Goal: Task Accomplishment & Management: Use online tool/utility

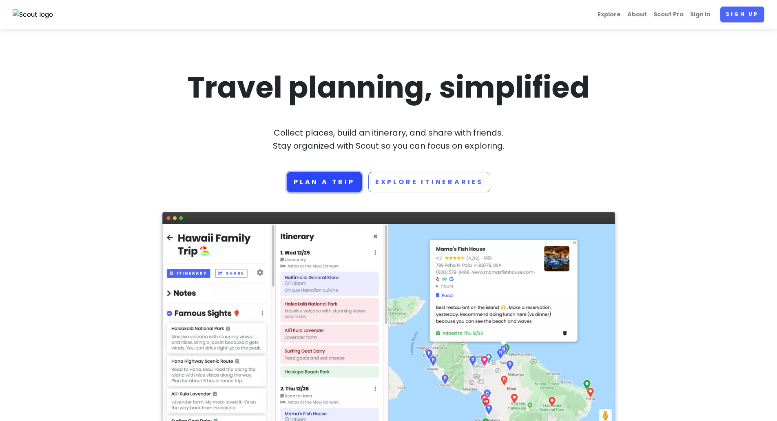
click at [334, 186] on link "Plan a trip" at bounding box center [324, 182] width 75 height 20
click at [762, 9] on link "Sign up" at bounding box center [743, 15] width 44 height 16
click at [707, 18] on link "Sign in" at bounding box center [700, 15] width 27 height 16
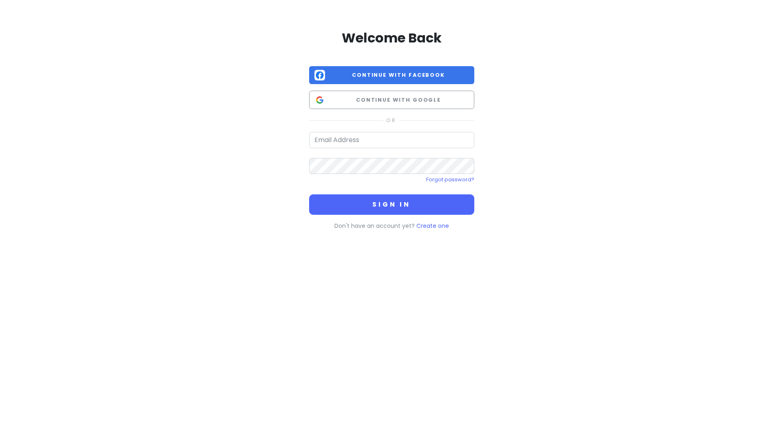
click at [321, 129] on div "Welcome Back Continue with Facebook Continue with Google Forgot password? Sign …" at bounding box center [391, 129] width 165 height 201
click at [334, 141] on input "email" at bounding box center [391, 140] width 165 height 16
type input "[EMAIL_ADDRESS][DOMAIN_NAME]"
click at [309, 194] on button "Sign in" at bounding box center [391, 204] width 165 height 20
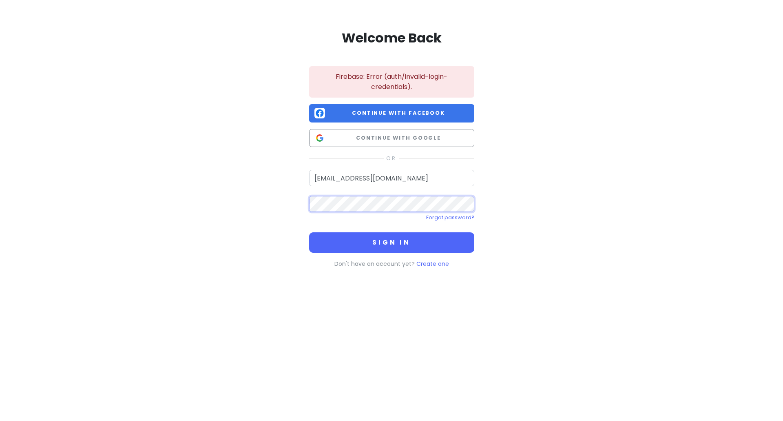
click at [309, 232] on button "Sign in" at bounding box center [391, 242] width 165 height 20
click at [107, 193] on div "Welcome Back Firebase: Error (auth/invalid-login-credentials). Continue with Fa…" at bounding box center [391, 147] width 783 height 294
click at [309, 232] on button "Sign in" at bounding box center [391, 242] width 165 height 20
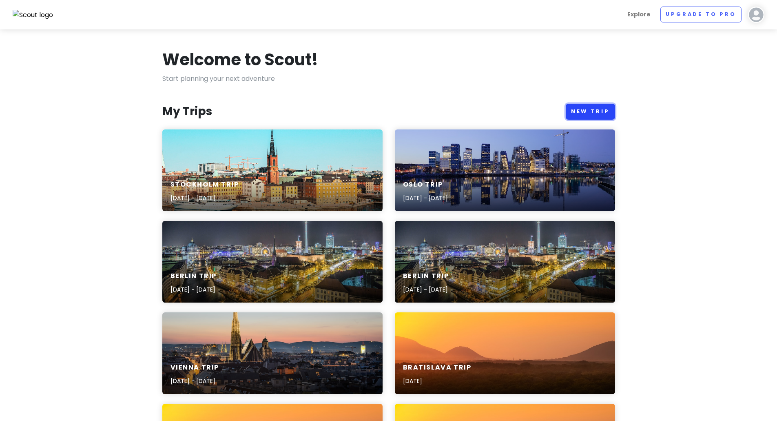
click at [584, 116] on link "New Trip" at bounding box center [590, 112] width 49 height 16
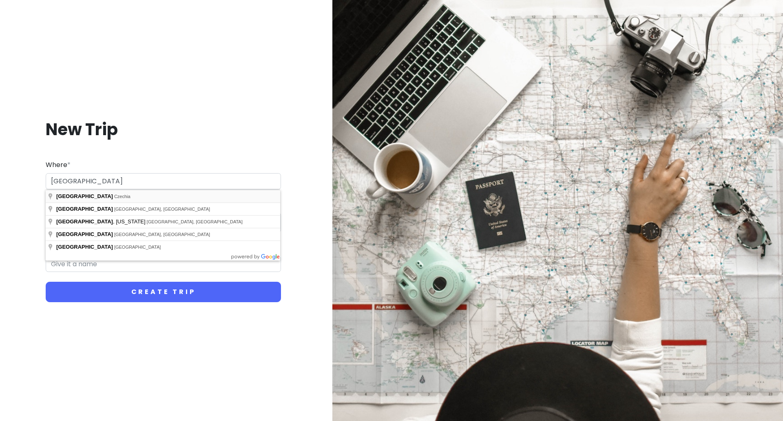
type input "[GEOGRAPHIC_DATA], [GEOGRAPHIC_DATA]"
type input "Prague Trip"
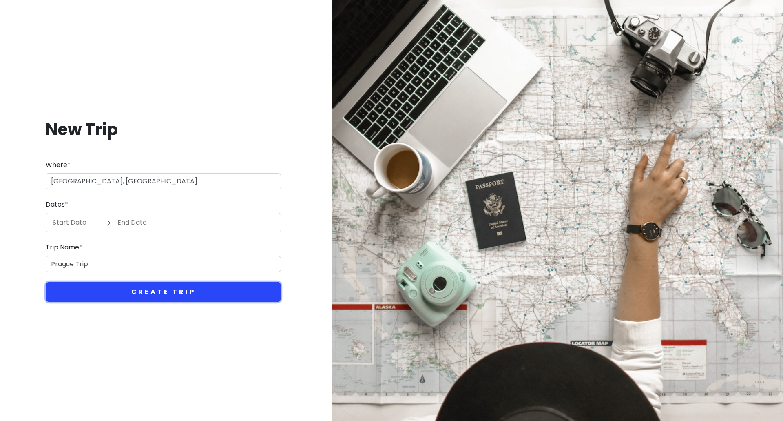
click at [175, 295] on button "Create Trip" at bounding box center [163, 292] width 235 height 20
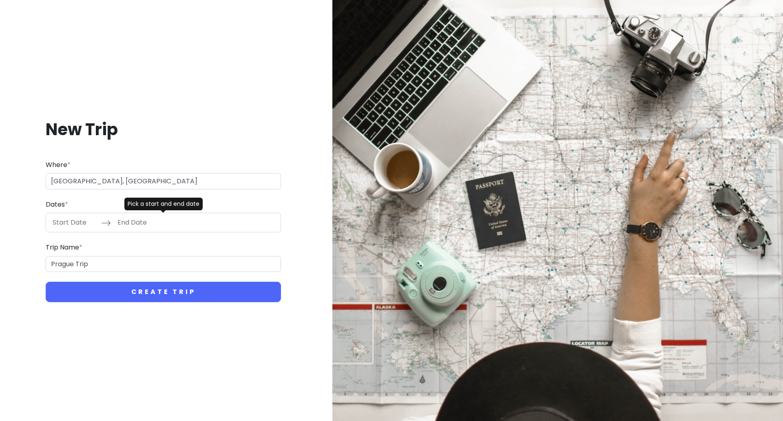
click at [59, 228] on input "Start Date" at bounding box center [74, 222] width 53 height 19
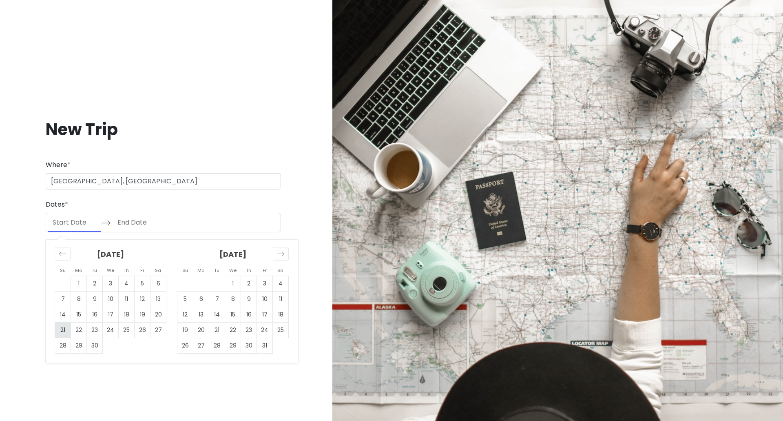
click at [60, 331] on td "21" at bounding box center [63, 330] width 16 height 16
type input "[DATE]"
click at [117, 334] on td "24" at bounding box center [111, 330] width 16 height 16
type input "[DATE]"
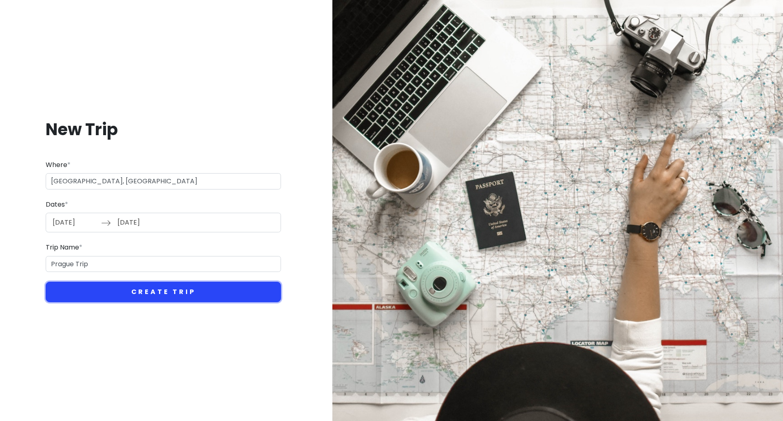
click at [166, 291] on button "Create Trip" at bounding box center [163, 292] width 235 height 20
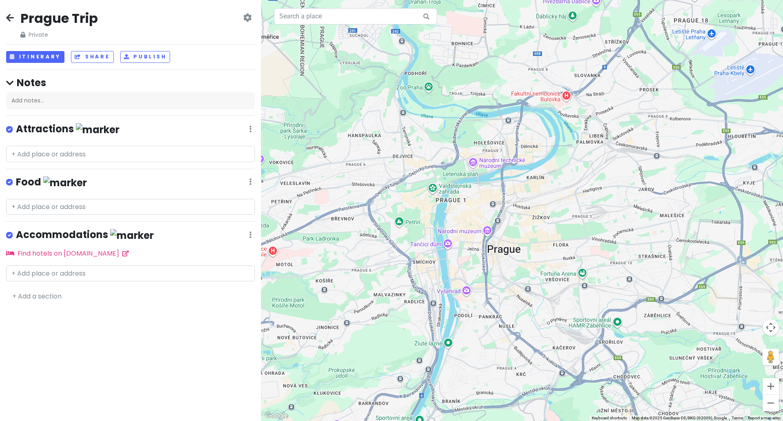
drag, startPoint x: 610, startPoint y: 195, endPoint x: 592, endPoint y: 235, distance: 43.8
click at [592, 235] on div at bounding box center [522, 210] width 522 height 421
click at [521, 241] on div at bounding box center [522, 210] width 522 height 421
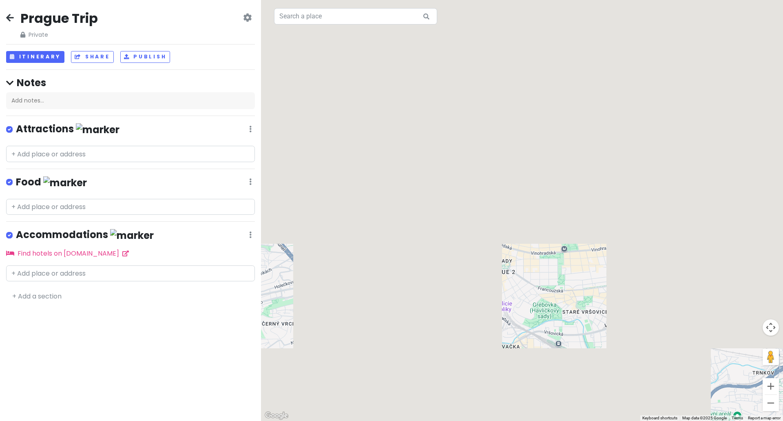
drag, startPoint x: 507, startPoint y: 230, endPoint x: 532, endPoint y: 238, distance: 27.0
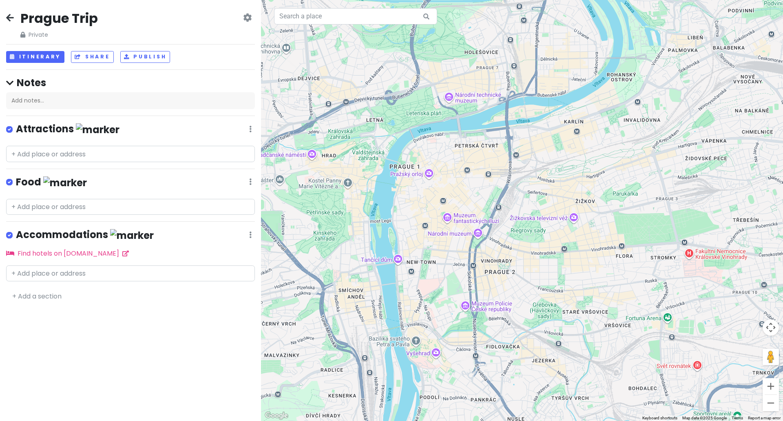
click at [532, 238] on div at bounding box center [522, 210] width 522 height 421
click at [221, 158] on input "text" at bounding box center [130, 154] width 249 height 16
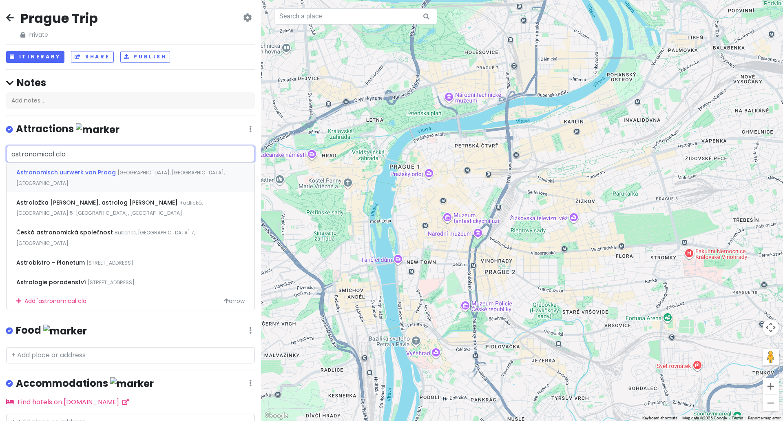
type input "astronomical cloc"
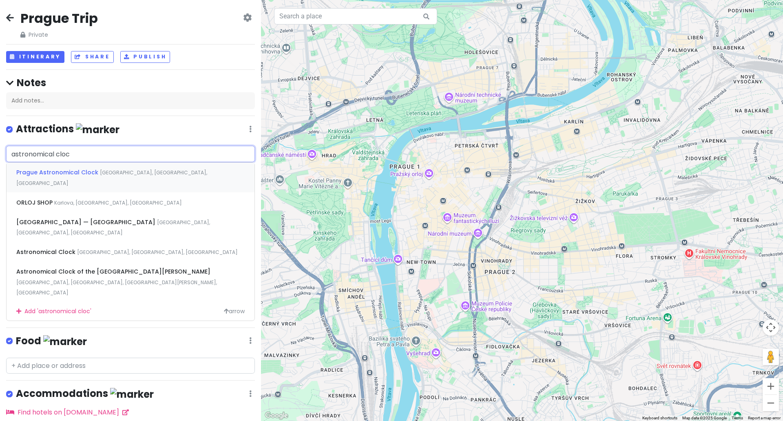
click at [156, 171] on span "[GEOGRAPHIC_DATA], [GEOGRAPHIC_DATA], [GEOGRAPHIC_DATA]" at bounding box center [111, 178] width 191 height 18
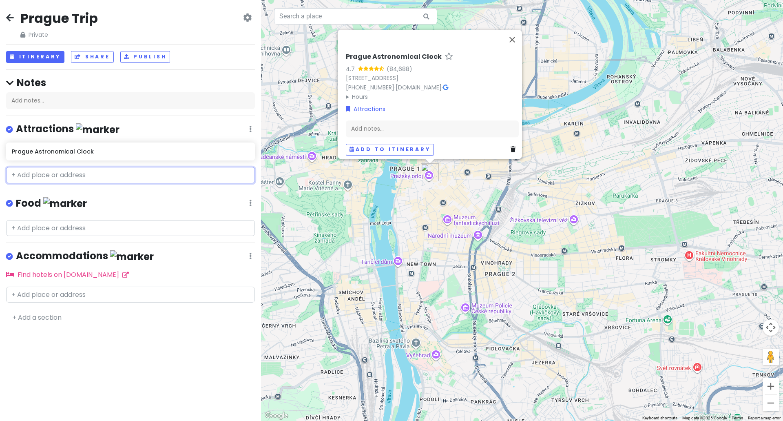
click at [137, 178] on input "text" at bounding box center [130, 175] width 249 height 16
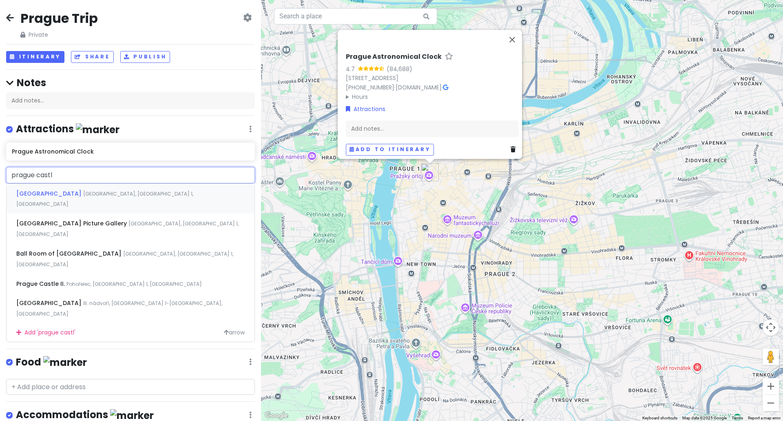
type input "[GEOGRAPHIC_DATA]"
click at [143, 186] on div "[GEOGRAPHIC_DATA], [GEOGRAPHIC_DATA] 1, [GEOGRAPHIC_DATA]" at bounding box center [131, 199] width 248 height 30
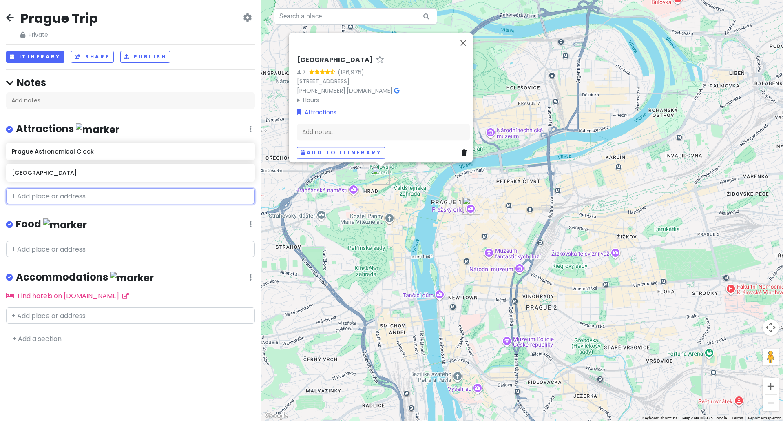
click at [182, 197] on input "text" at bounding box center [130, 196] width 249 height 16
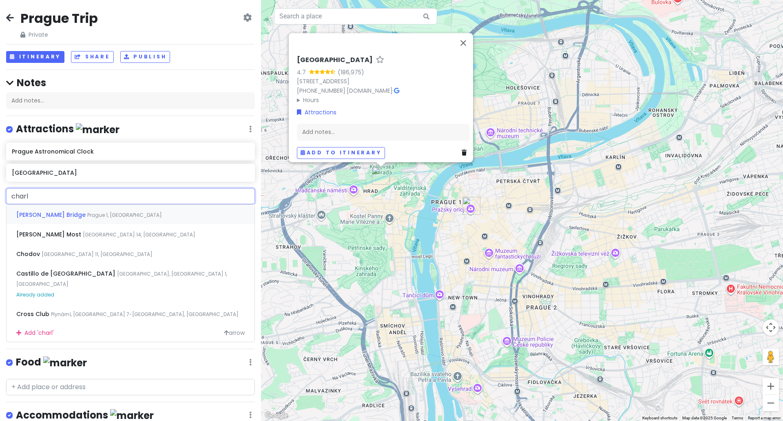
type input "[PERSON_NAME]"
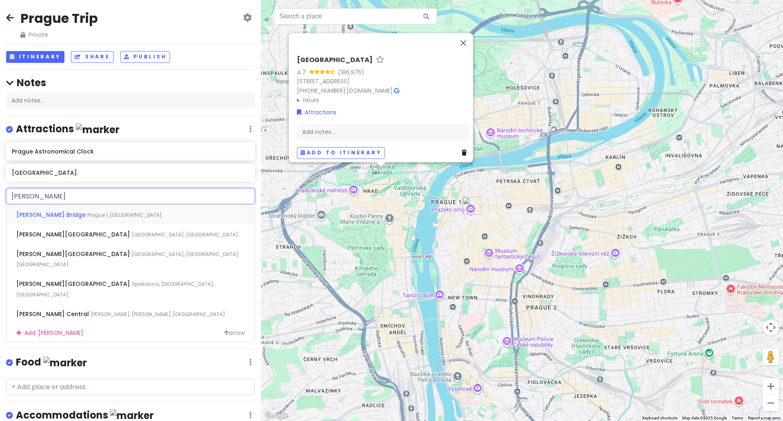
click at [168, 216] on div "[PERSON_NAME] Bridge [GEOGRAPHIC_DATA] 1, [GEOGRAPHIC_DATA]" at bounding box center [131, 214] width 248 height 20
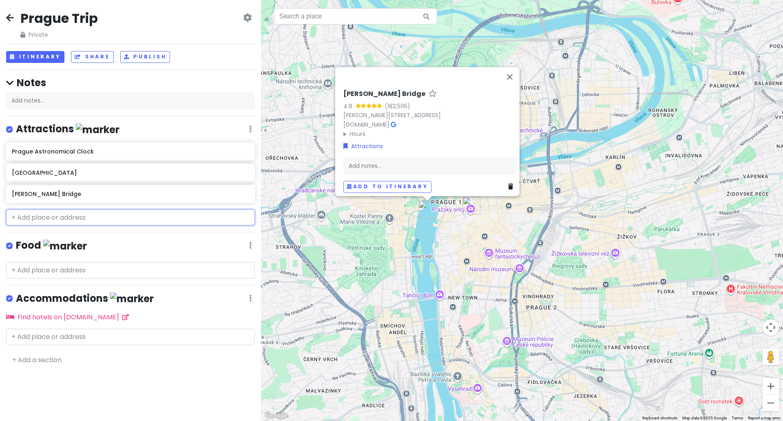
click at [160, 219] on input "text" at bounding box center [130, 217] width 249 height 16
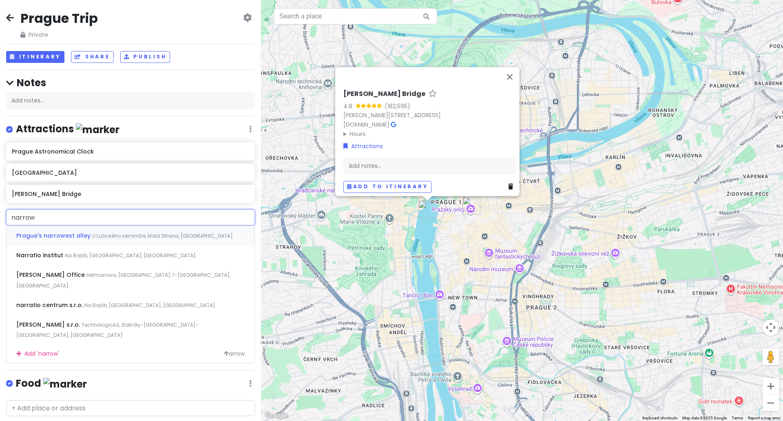
type input "narrowe"
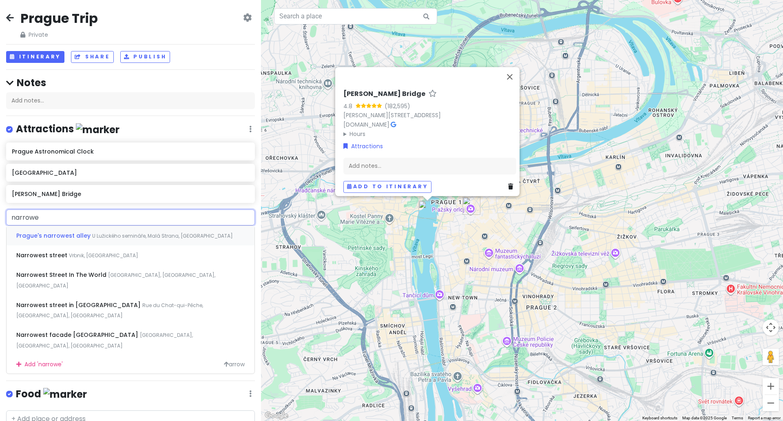
click at [158, 233] on span "U Lužického semináře, Malá Strana, [GEOGRAPHIC_DATA]" at bounding box center [162, 235] width 141 height 7
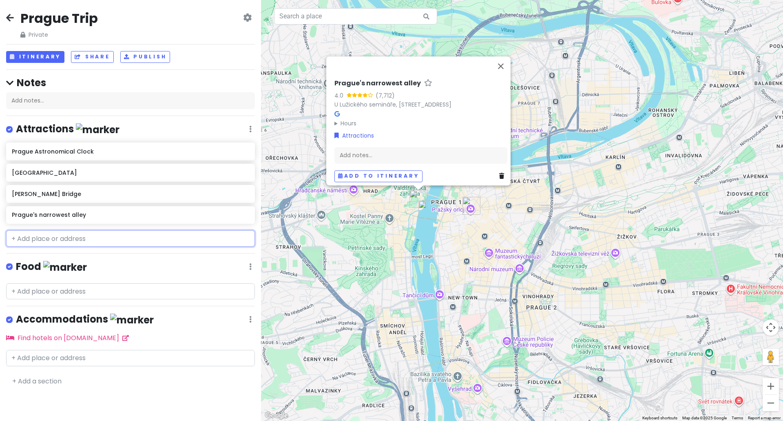
click at [130, 236] on input "text" at bounding box center [130, 238] width 249 height 16
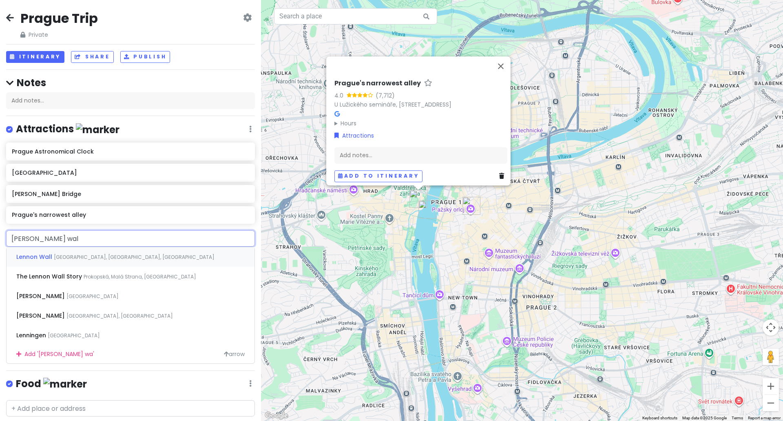
type input "[PERSON_NAME] wall"
click at [89, 257] on span "[GEOGRAPHIC_DATA], [GEOGRAPHIC_DATA], [GEOGRAPHIC_DATA]" at bounding box center [134, 256] width 161 height 7
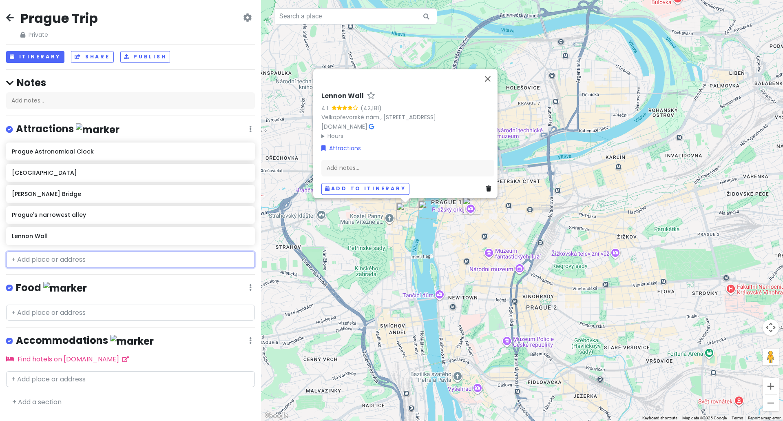
click at [95, 261] on input "text" at bounding box center [130, 259] width 249 height 16
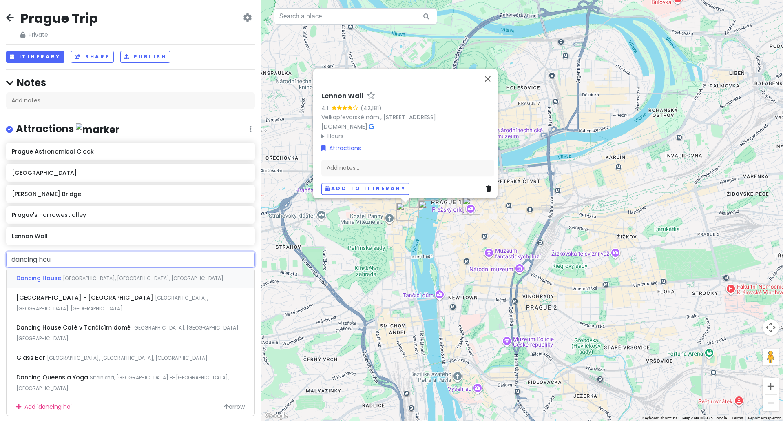
type input "dancing hous"
click at [75, 282] on div "[GEOGRAPHIC_DATA] [GEOGRAPHIC_DATA], [GEOGRAPHIC_DATA], [GEOGRAPHIC_DATA]" at bounding box center [131, 278] width 248 height 20
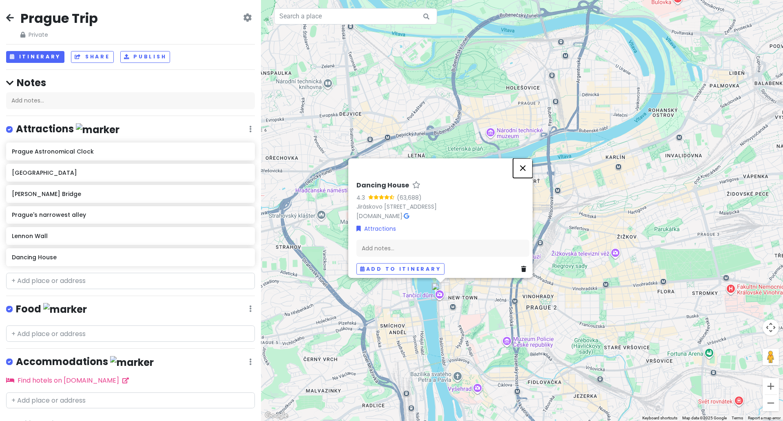
click at [528, 164] on button "Close" at bounding box center [523, 168] width 20 height 20
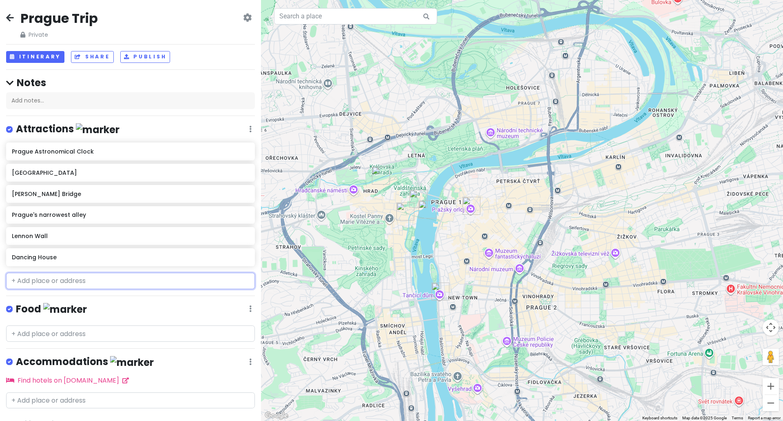
click at [60, 284] on input "text" at bounding box center [130, 281] width 249 height 16
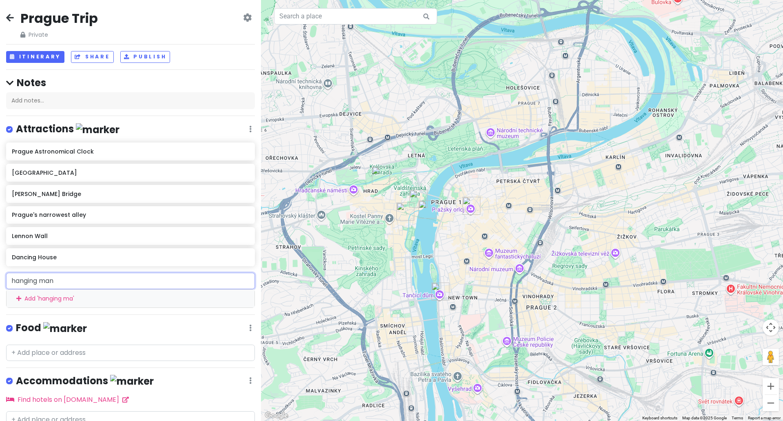
type input "hanging man"
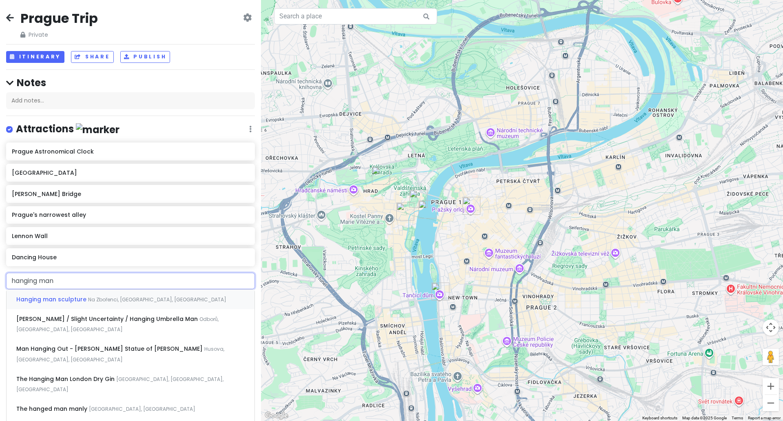
click at [56, 302] on span "Hanging man sculpture" at bounding box center [52, 299] width 72 height 8
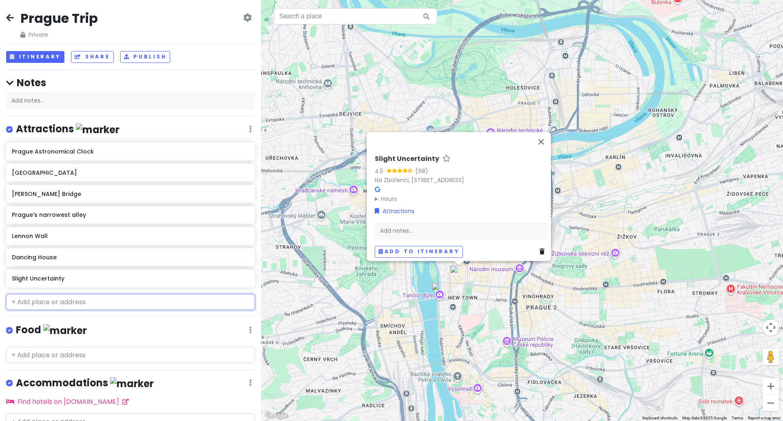
click at [137, 303] on input "text" at bounding box center [130, 302] width 249 height 16
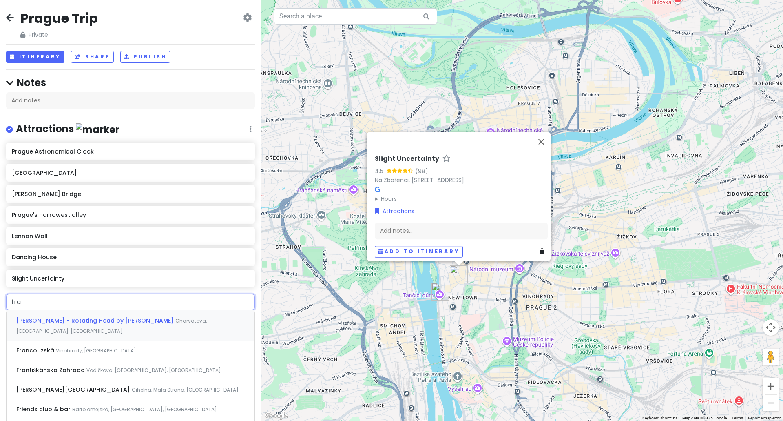
type input "[PERSON_NAME]"
click at [140, 316] on span "[PERSON_NAME] - Rotating Head by [PERSON_NAME]" at bounding box center [95, 320] width 159 height 8
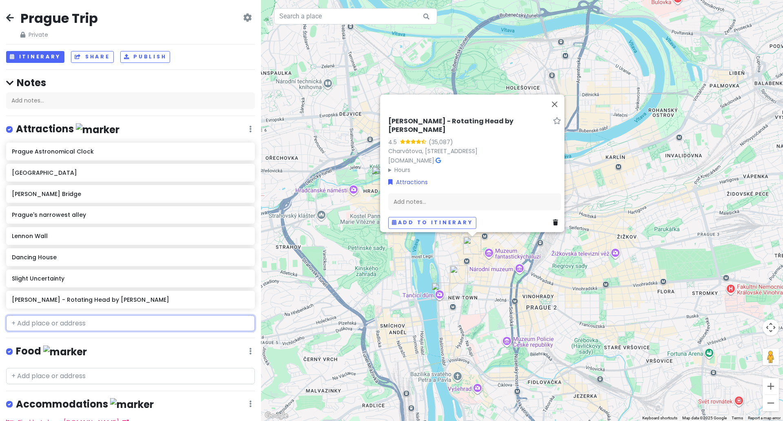
click at [134, 321] on input "text" at bounding box center [130, 323] width 249 height 16
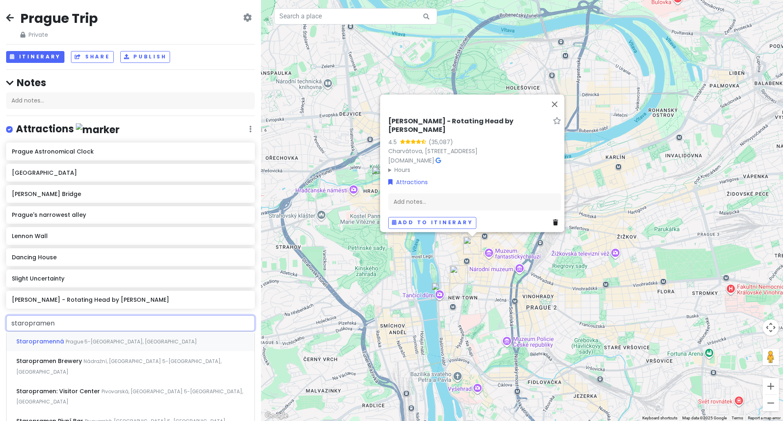
type input "staropramen"
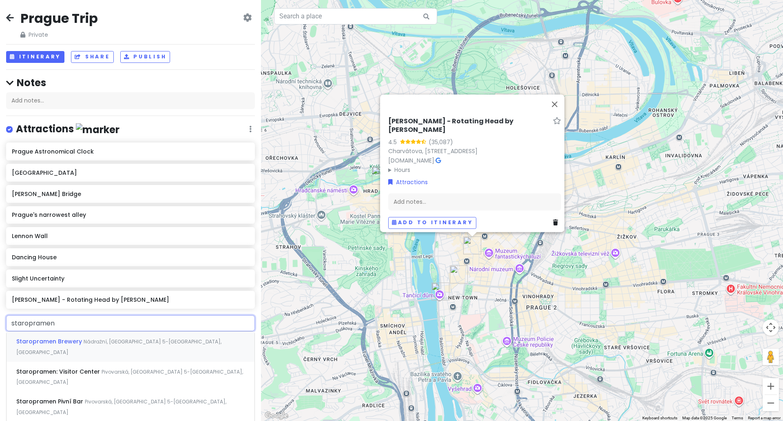
click at [97, 339] on span "Nádražní, [GEOGRAPHIC_DATA] 5-[GEOGRAPHIC_DATA], [GEOGRAPHIC_DATA]" at bounding box center [118, 347] width 205 height 18
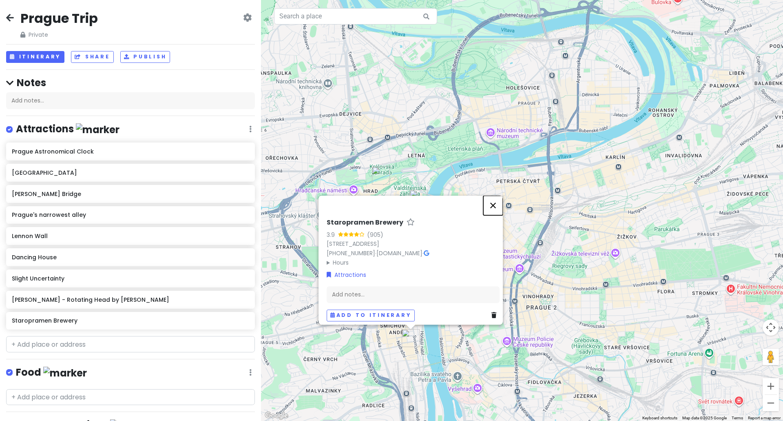
click at [494, 199] on button "Close" at bounding box center [494, 205] width 20 height 20
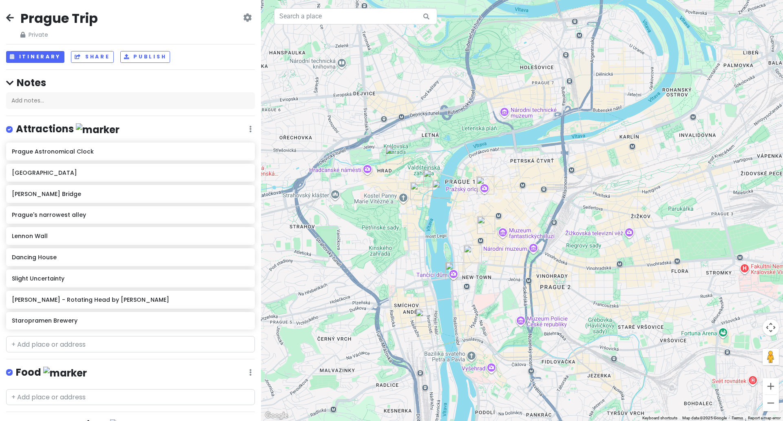
drag, startPoint x: 346, startPoint y: 297, endPoint x: 360, endPoint y: 275, distance: 25.9
click at [360, 275] on div at bounding box center [522, 210] width 522 height 421
click at [115, 346] on input "text" at bounding box center [130, 344] width 249 height 16
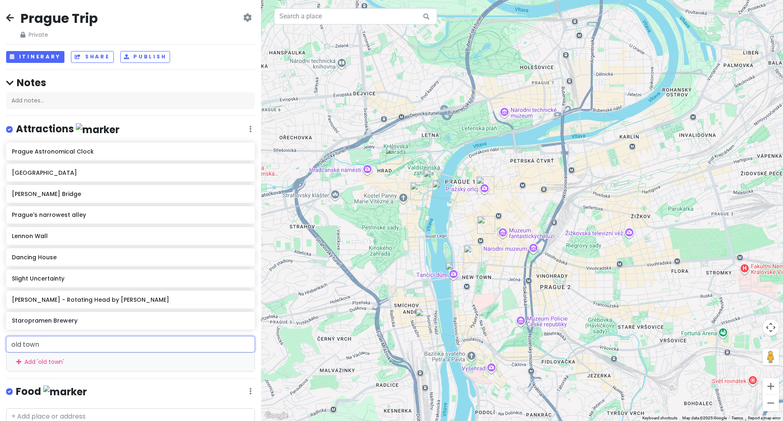
type input "old town s"
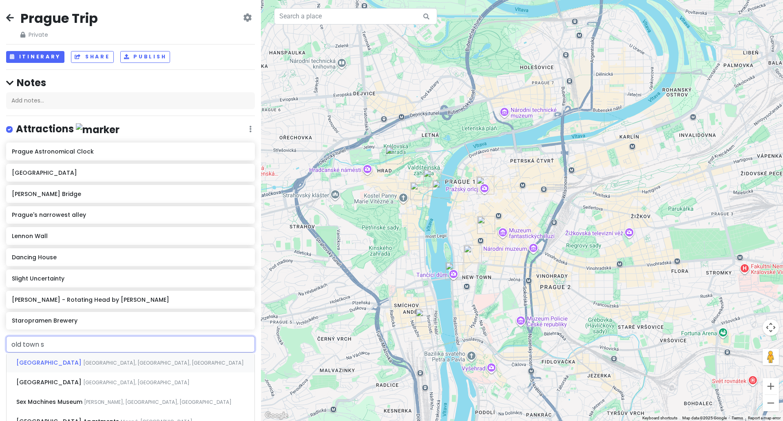
click at [84, 363] on span "[GEOGRAPHIC_DATA], [GEOGRAPHIC_DATA], [GEOGRAPHIC_DATA]" at bounding box center [163, 362] width 161 height 7
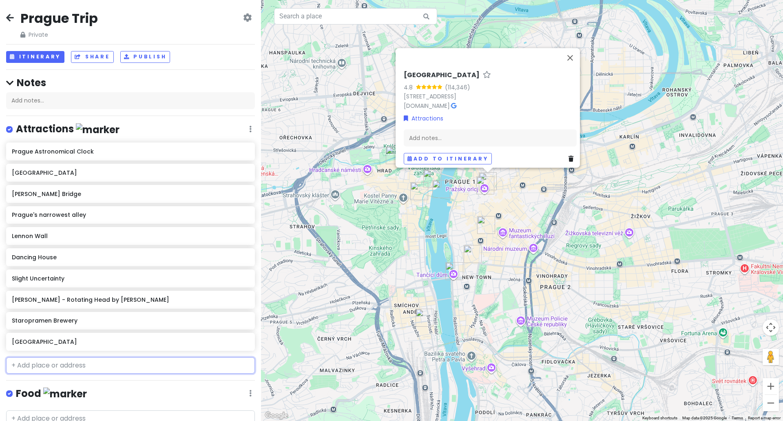
click at [85, 364] on input "text" at bounding box center [130, 365] width 249 height 16
type input "st nicho"
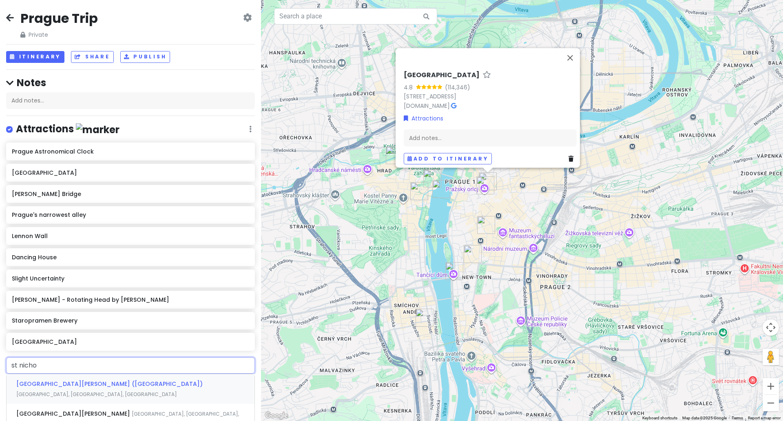
click at [96, 377] on div "[GEOGRAPHIC_DATA][PERSON_NAME] ([GEOGRAPHIC_DATA]) [GEOGRAPHIC_DATA], [GEOGRAPH…" at bounding box center [131, 389] width 248 height 30
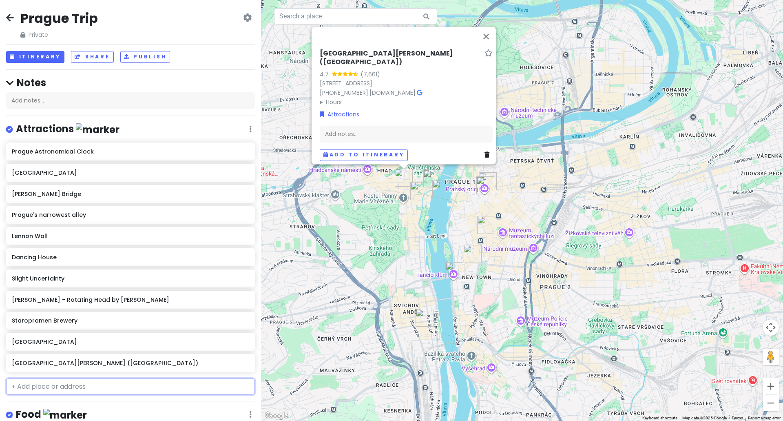
click at [96, 388] on input "text" at bounding box center [130, 386] width 249 height 16
type input "st vit"
click at [120, 403] on span "III. nádvoří, [GEOGRAPHIC_DATA] 1-[GEOGRAPHIC_DATA], [GEOGRAPHIC_DATA]" at bounding box center [119, 411] width 206 height 18
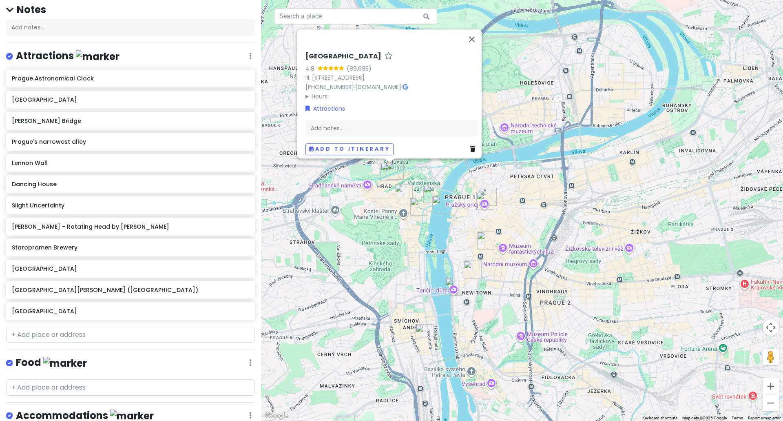
scroll to position [82, 0]
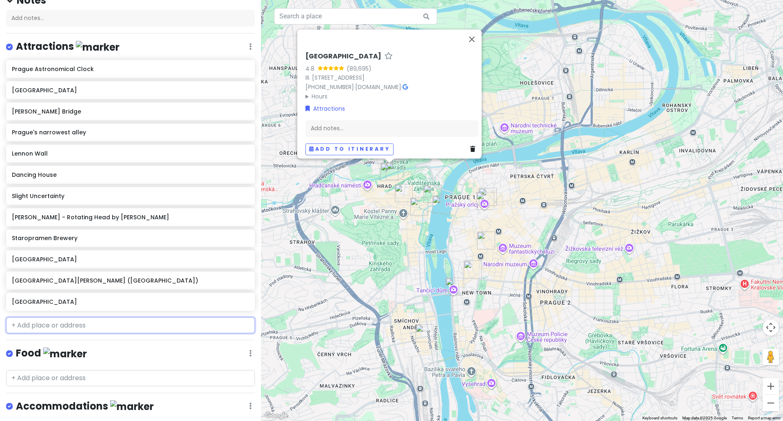
click at [125, 330] on input "text" at bounding box center [130, 325] width 249 height 16
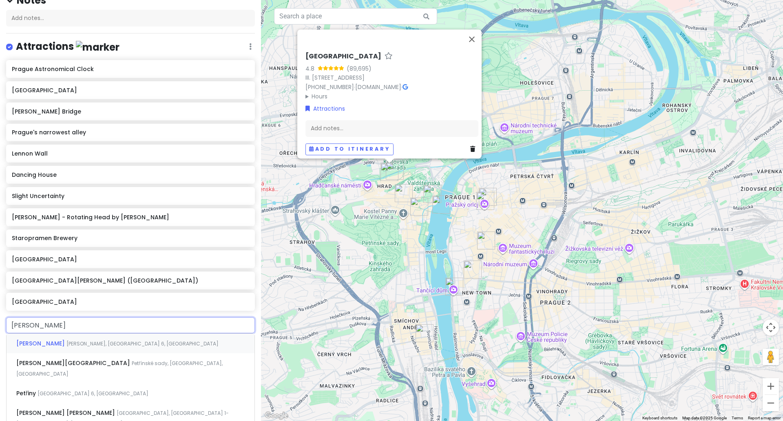
type input "[PERSON_NAME]"
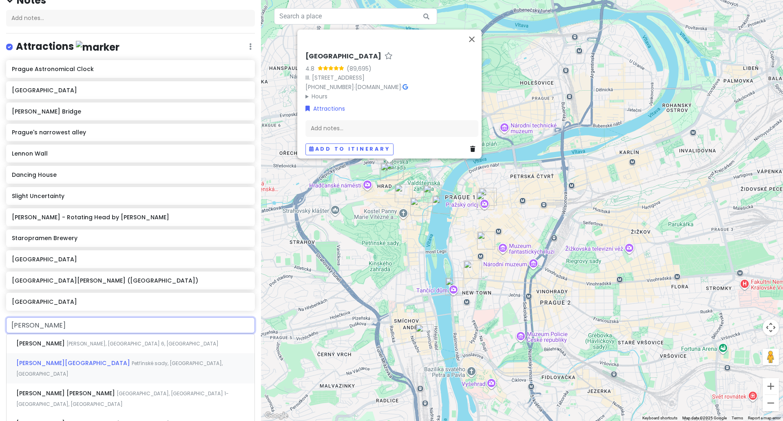
click at [131, 361] on span "Petřínské sady, [GEOGRAPHIC_DATA], [GEOGRAPHIC_DATA]" at bounding box center [119, 368] width 206 height 18
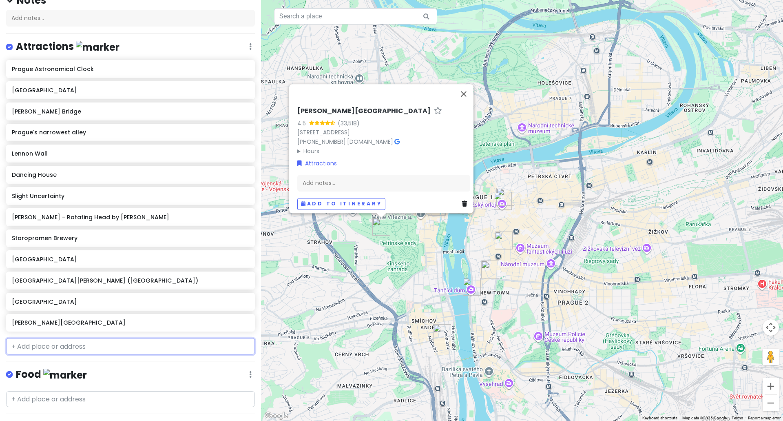
click at [83, 340] on input "text" at bounding box center [130, 346] width 249 height 16
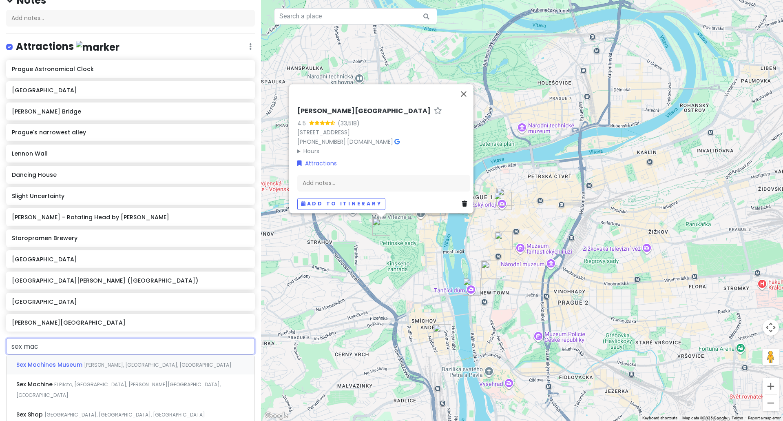
type input "sex mach"
click at [67, 365] on span "Sex Machines Museum" at bounding box center [50, 364] width 68 height 8
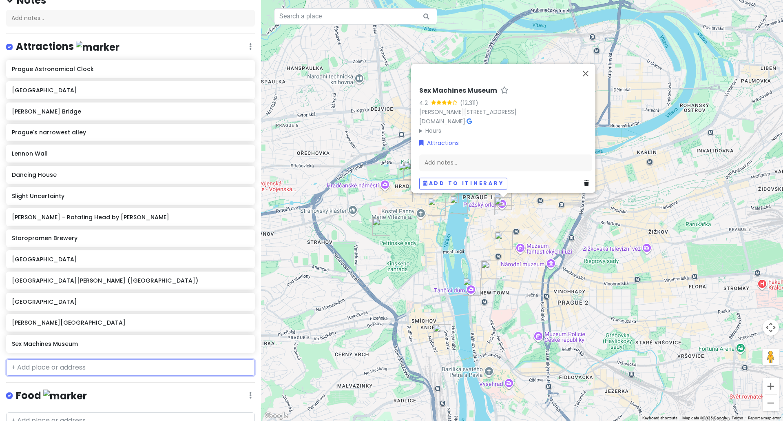
click at [67, 372] on input "text" at bounding box center [130, 367] width 249 height 16
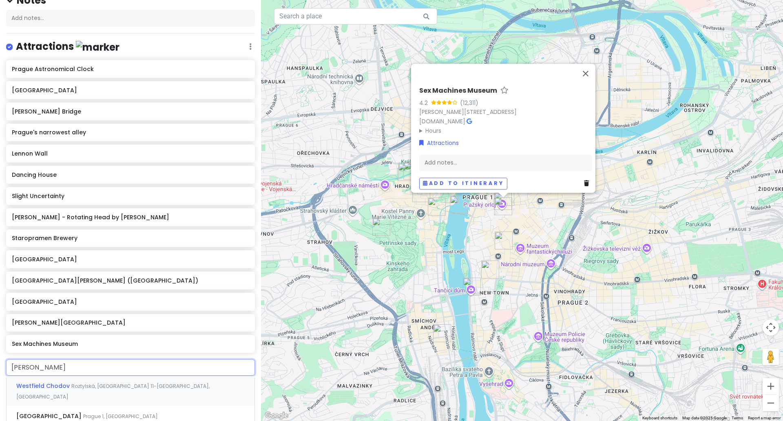
type input "[PERSON_NAME]"
click at [87, 386] on span "Letenská, Malá Strana, [GEOGRAPHIC_DATA]" at bounding box center [129, 385] width 109 height 7
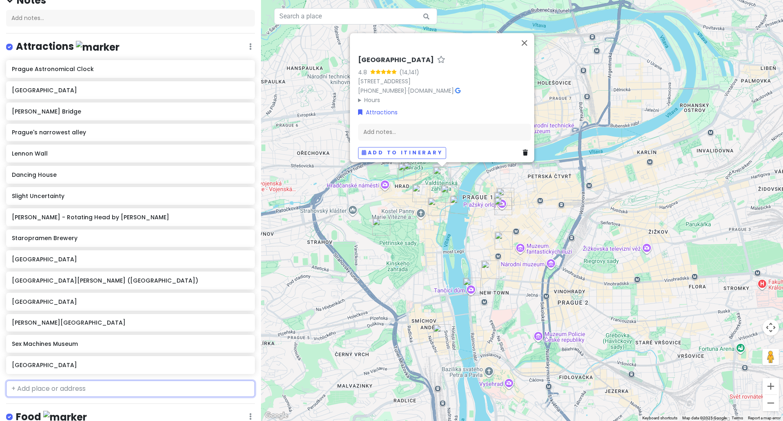
click at [86, 388] on input "text" at bounding box center [130, 388] width 249 height 16
type input "wen"
click at [65, 406] on span "[GEOGRAPHIC_DATA]" at bounding box center [49, 407] width 67 height 8
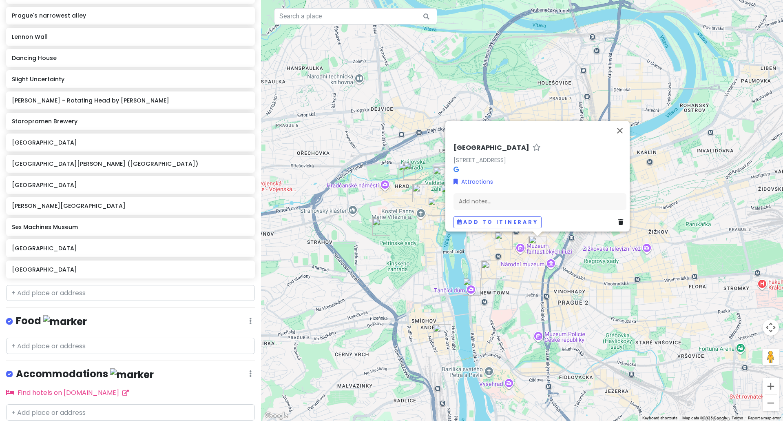
scroll to position [198, 0]
click at [87, 291] on input "text" at bounding box center [130, 294] width 249 height 16
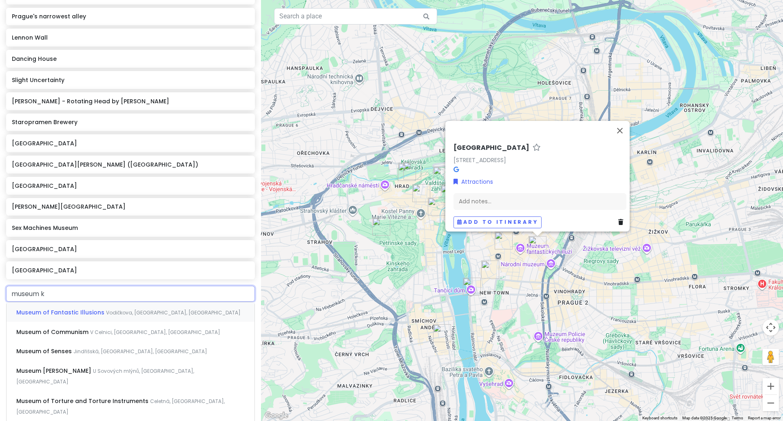
type input "museum ka"
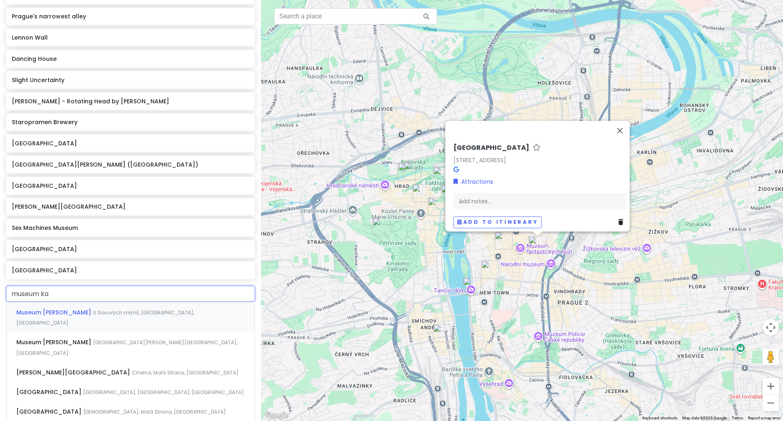
click at [88, 311] on span "U Sovových mlýnů, [GEOGRAPHIC_DATA], [GEOGRAPHIC_DATA]" at bounding box center [105, 318] width 178 height 18
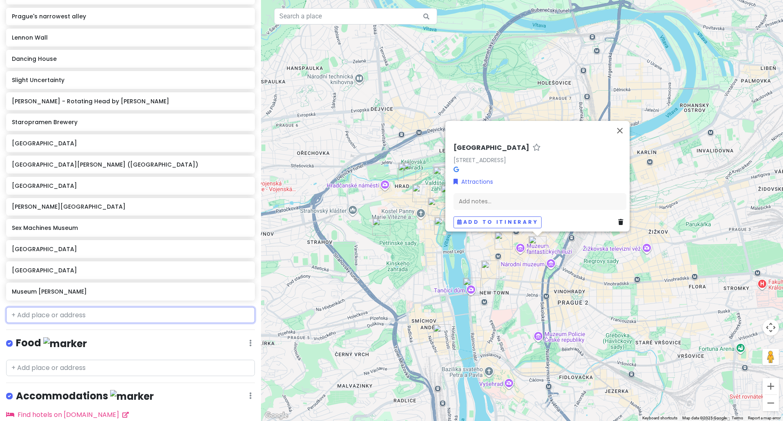
scroll to position [220, 0]
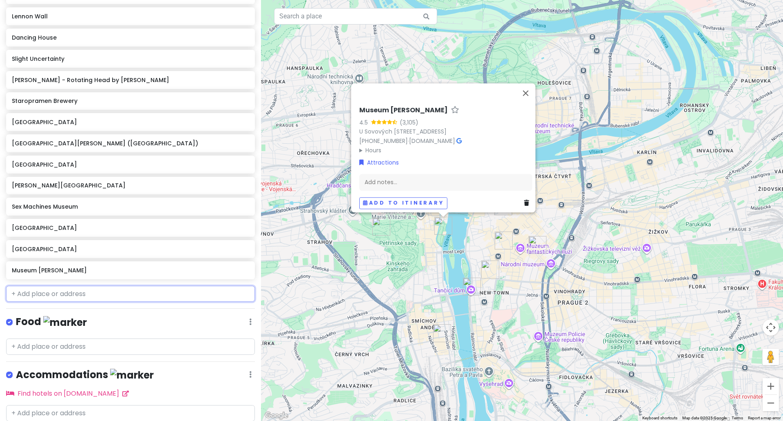
click at [93, 295] on input "text" at bounding box center [130, 294] width 249 height 16
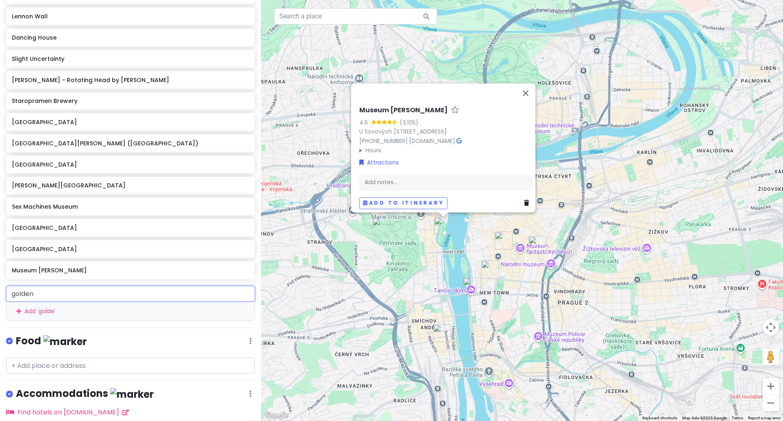
type input "golden"
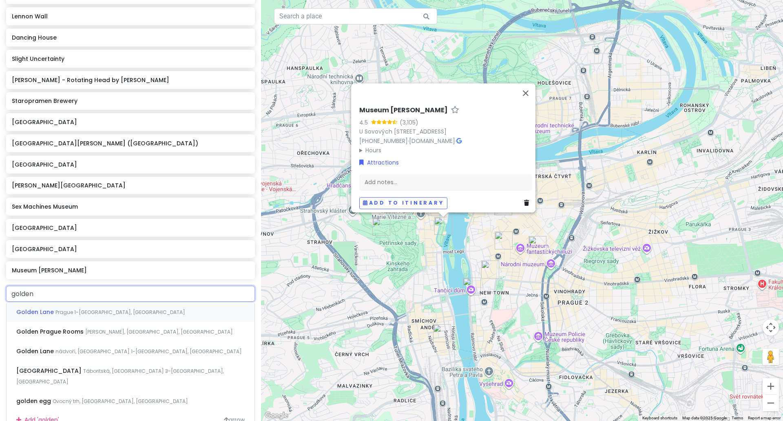
click at [93, 312] on span "Prague 1-[GEOGRAPHIC_DATA], [GEOGRAPHIC_DATA]" at bounding box center [120, 311] width 130 height 7
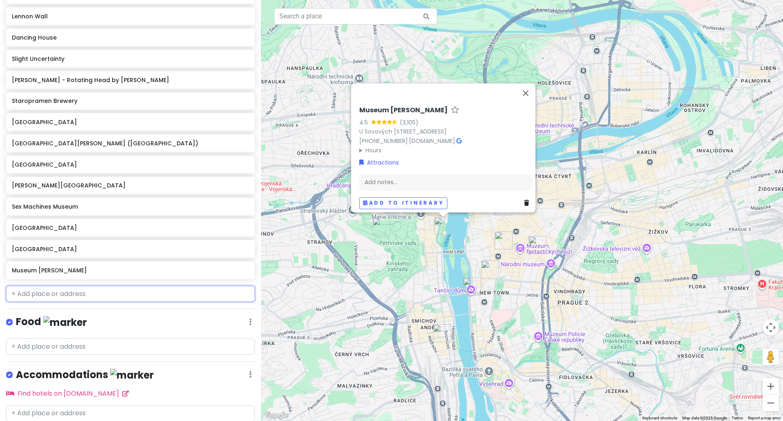
scroll to position [241, 0]
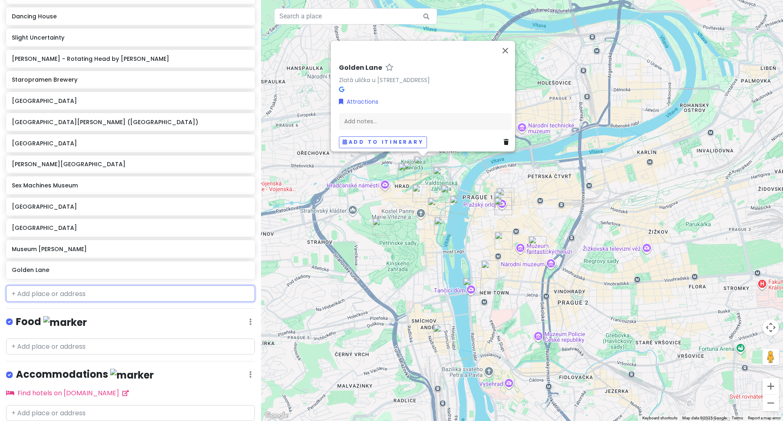
click at [83, 300] on input "text" at bounding box center [130, 293] width 249 height 16
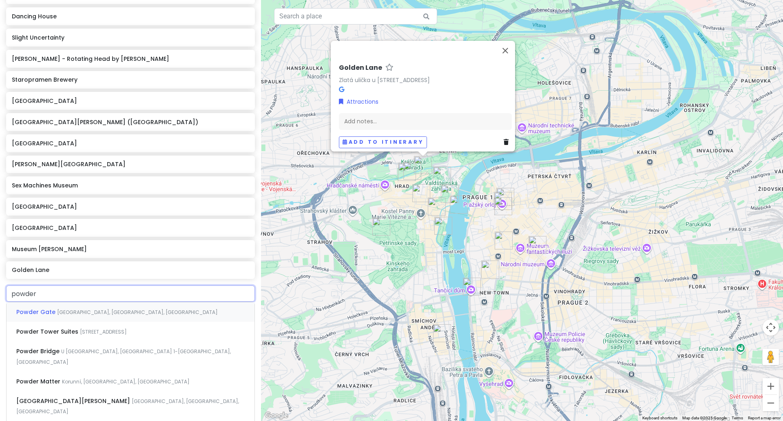
type input "powder t"
click at [78, 314] on span "[GEOGRAPHIC_DATA], [GEOGRAPHIC_DATA], [GEOGRAPHIC_DATA]" at bounding box center [141, 311] width 161 height 7
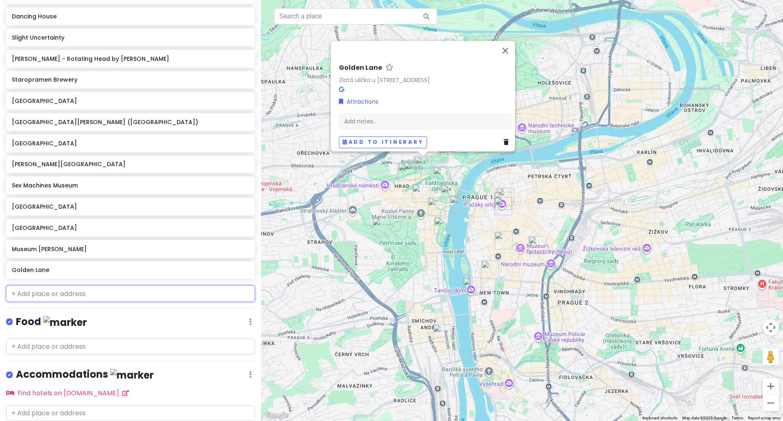
scroll to position [262, 0]
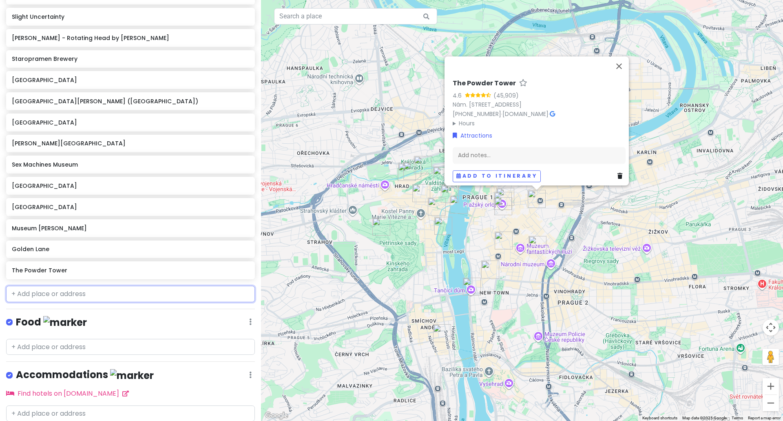
click at [88, 294] on input "text" at bounding box center [130, 294] width 249 height 16
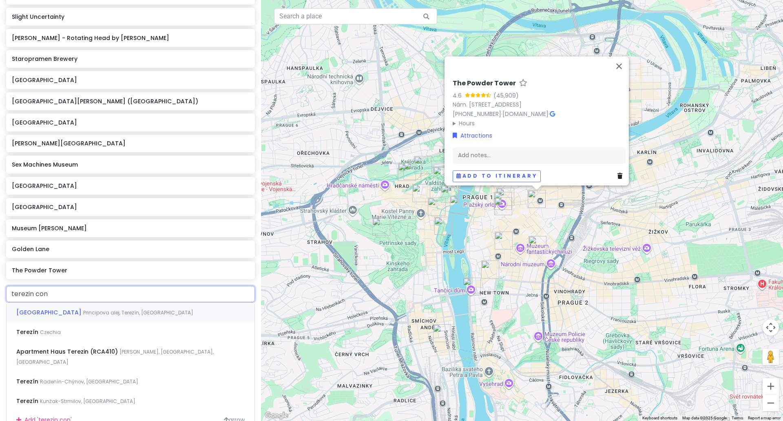
type input "terezin conc"
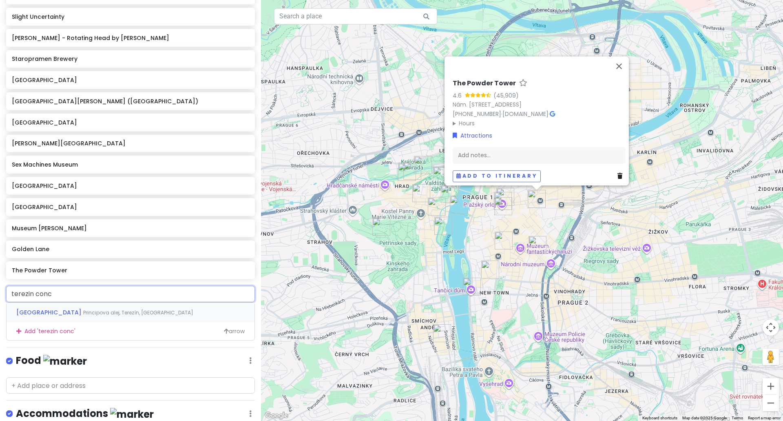
click at [83, 312] on span "[GEOGRAPHIC_DATA]" at bounding box center [49, 312] width 67 height 8
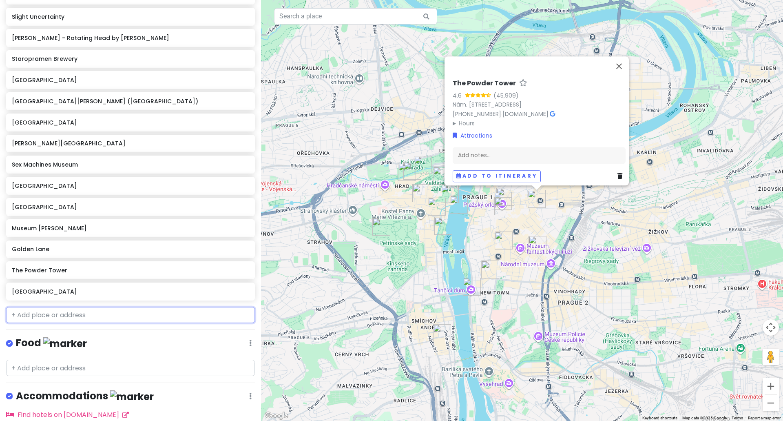
scroll to position [283, 0]
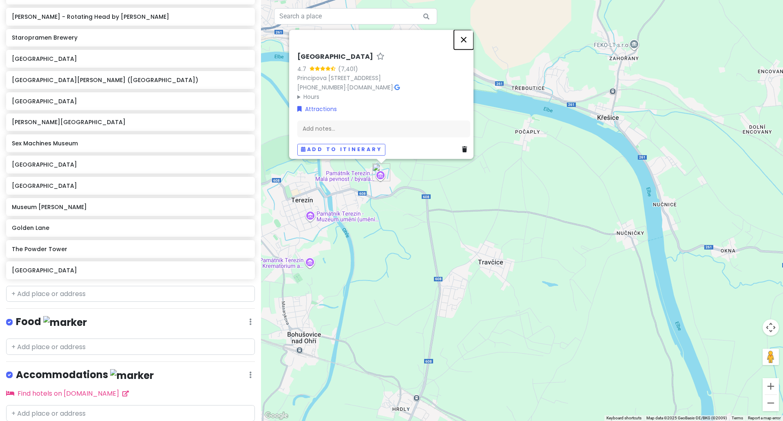
click at [470, 31] on button "Close" at bounding box center [464, 40] width 20 height 20
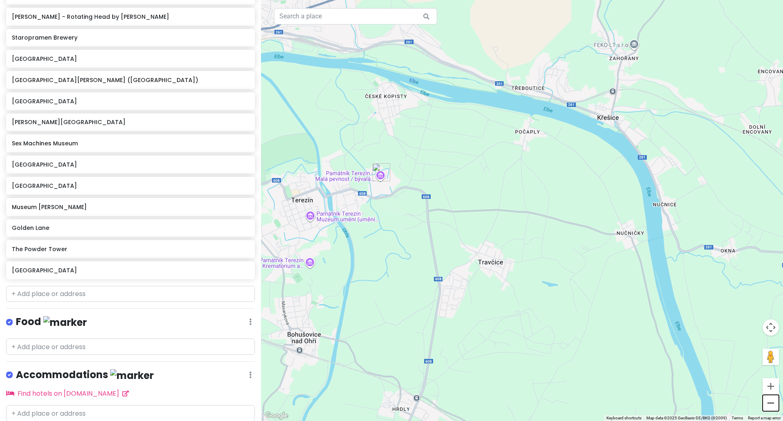
click at [770, 403] on button "Zoom out" at bounding box center [771, 403] width 16 height 16
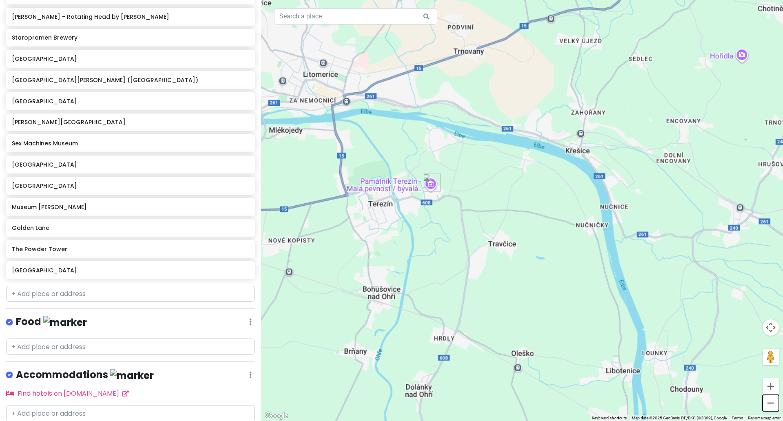
click at [770, 403] on button "Zoom out" at bounding box center [771, 403] width 16 height 16
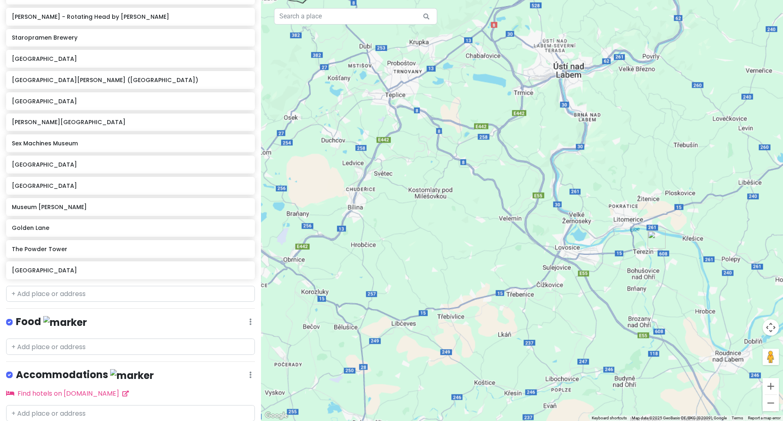
drag, startPoint x: 499, startPoint y: 322, endPoint x: 667, endPoint y: 352, distance: 170.4
click at [647, 339] on div at bounding box center [522, 210] width 522 height 421
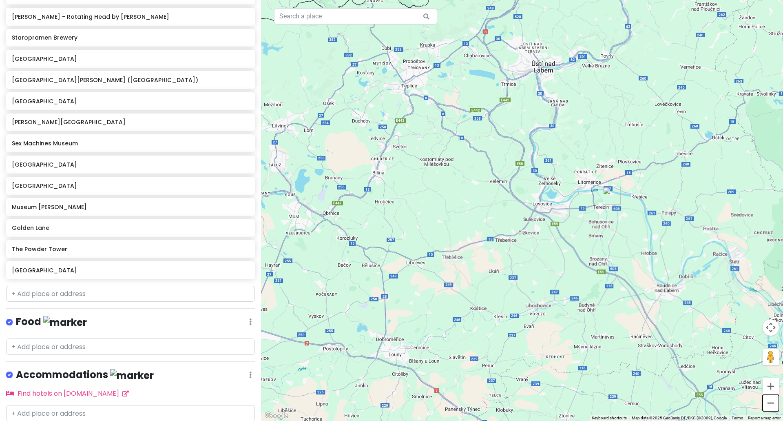
click at [776, 405] on button "Zoom out" at bounding box center [771, 403] width 16 height 16
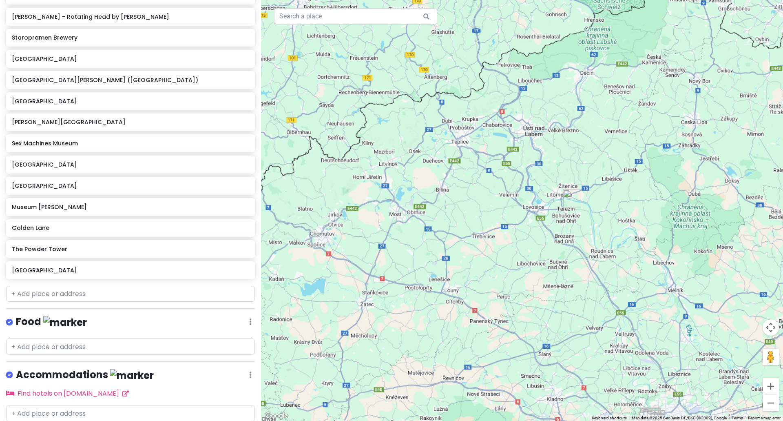
click at [776, 404] on button "Zoom out" at bounding box center [771, 403] width 16 height 16
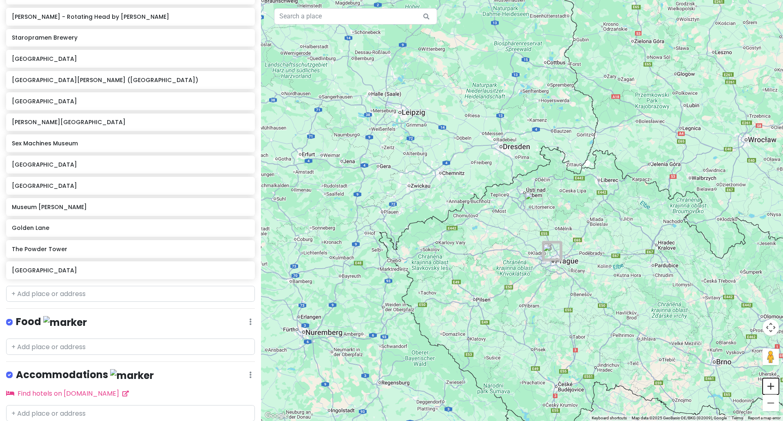
click at [775, 389] on button "Zoom in" at bounding box center [771, 386] width 16 height 16
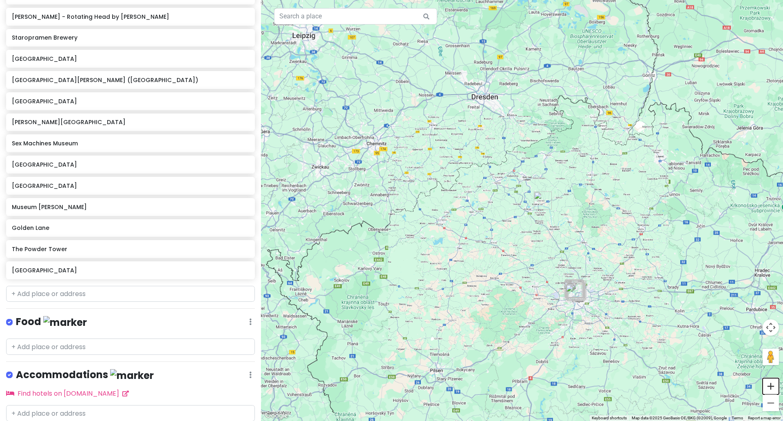
click at [775, 389] on button "Zoom in" at bounding box center [771, 386] width 16 height 16
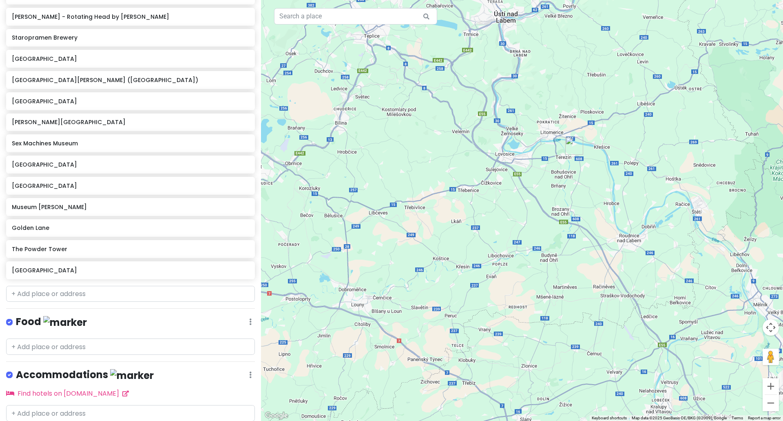
drag, startPoint x: 704, startPoint y: 348, endPoint x: 658, endPoint y: 282, distance: 80.0
click at [658, 282] on div at bounding box center [522, 210] width 522 height 421
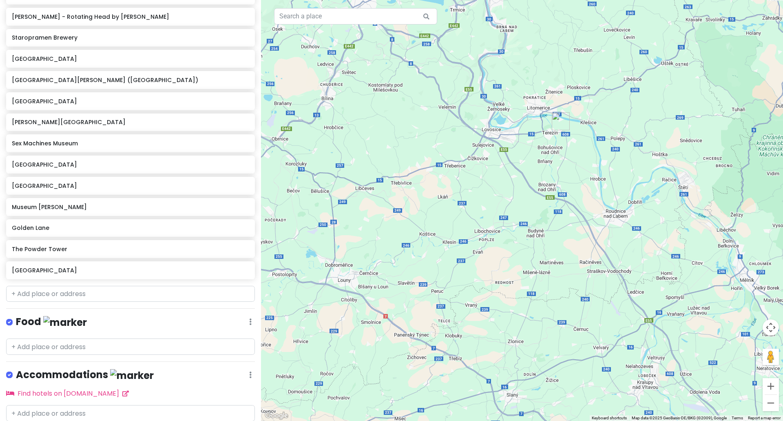
drag, startPoint x: 652, startPoint y: 315, endPoint x: 539, endPoint y: 152, distance: 198.2
click at [539, 152] on div at bounding box center [522, 210] width 522 height 421
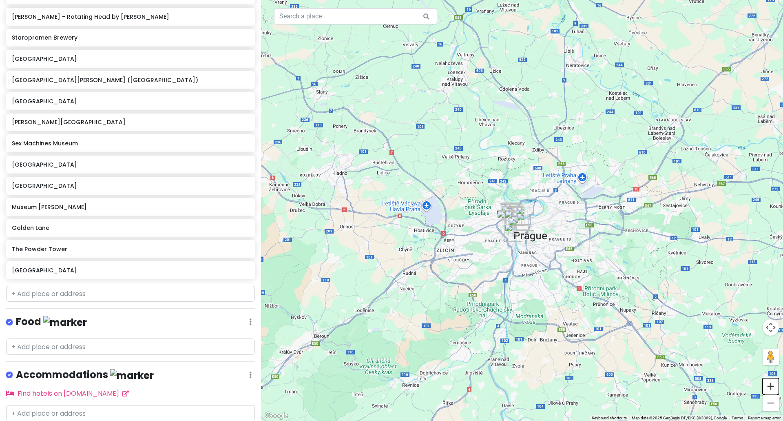
click at [772, 384] on button "Zoom in" at bounding box center [771, 386] width 16 height 16
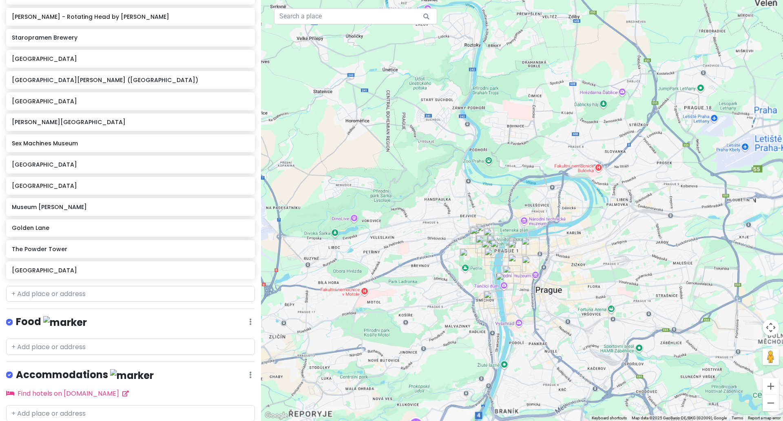
click at [771, 384] on button "Zoom in" at bounding box center [771, 386] width 16 height 16
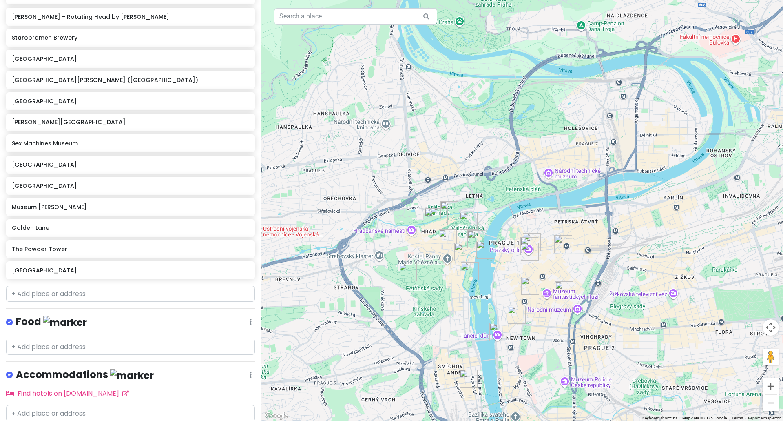
drag, startPoint x: 547, startPoint y: 330, endPoint x: 568, endPoint y: 256, distance: 76.6
click at [568, 256] on div at bounding box center [522, 210] width 522 height 421
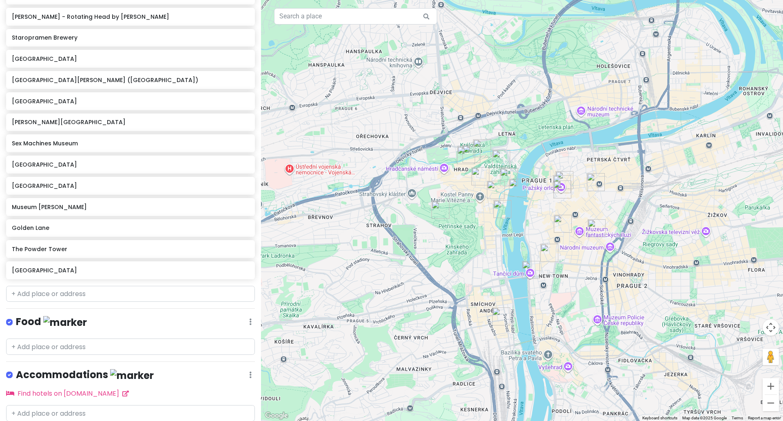
drag, startPoint x: 606, startPoint y: 303, endPoint x: 634, endPoint y: 256, distance: 55.1
click at [634, 256] on div at bounding box center [522, 210] width 522 height 421
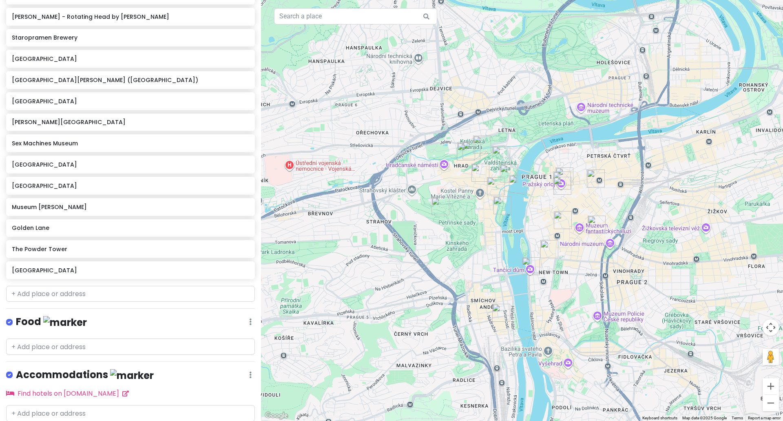
scroll to position [311, 0]
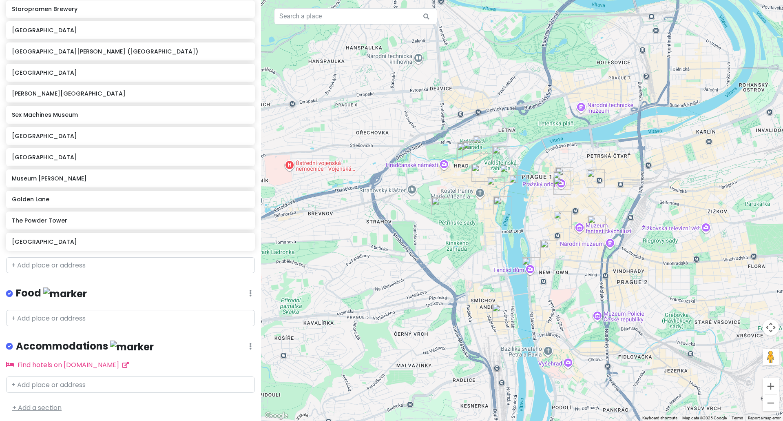
click at [49, 404] on link "+ Add a section" at bounding box center [36, 407] width 49 height 9
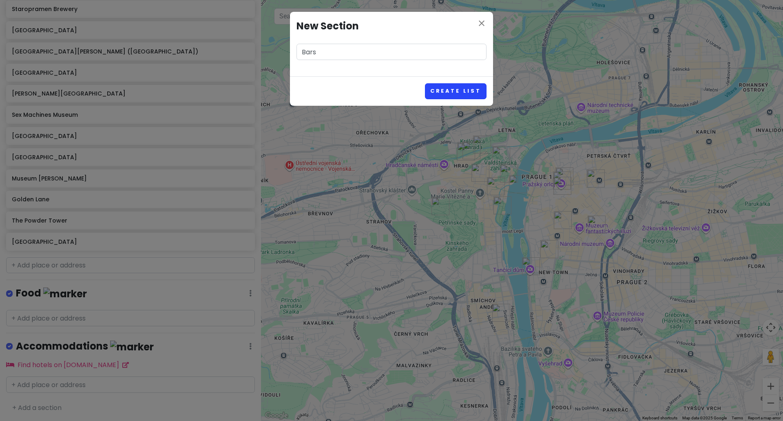
type input "Bars"
click at [454, 91] on button "Create List" at bounding box center [456, 91] width 62 height 16
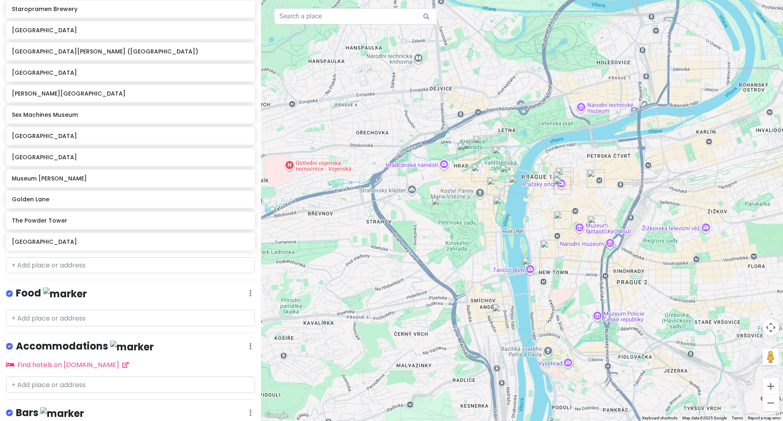
scroll to position [363, 0]
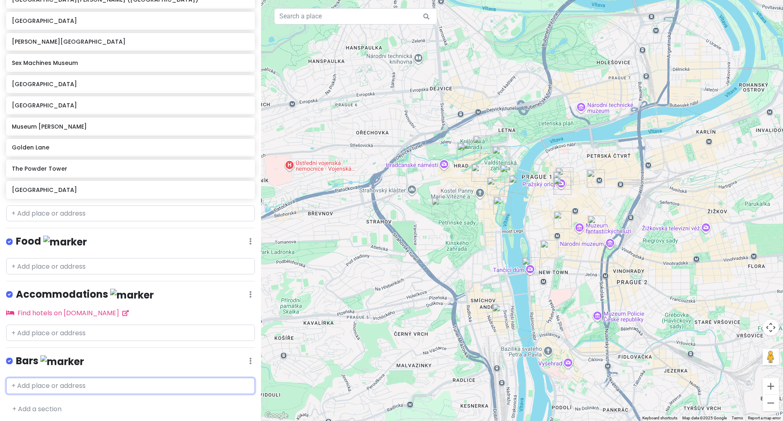
click at [69, 378] on input "text" at bounding box center [130, 385] width 249 height 16
type input "[PERSON_NAME] u pr"
click at [142, 408] on div "[PERSON_NAME][GEOGRAPHIC_DATA] U [GEOGRAPHIC_DATA] by BHG, [GEOGRAPHIC_DATA], […" at bounding box center [131, 409] width 248 height 30
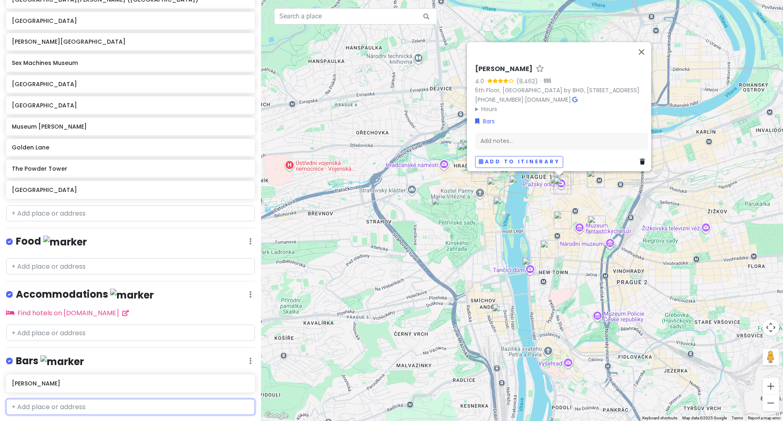
click at [138, 407] on input "text" at bounding box center [130, 407] width 249 height 16
type input "dancing house"
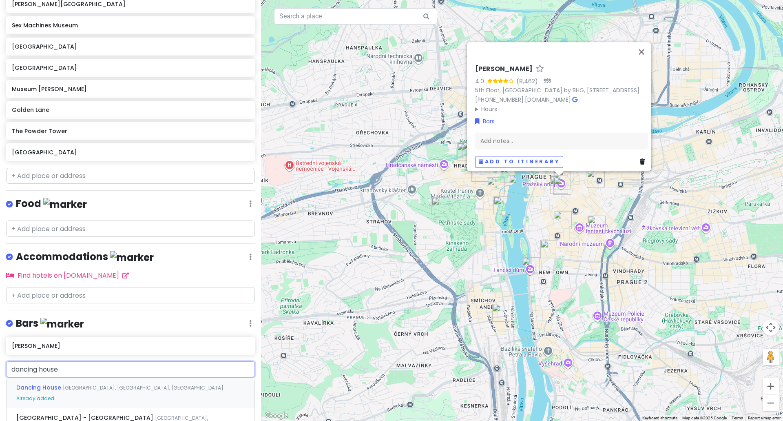
scroll to position [512, 0]
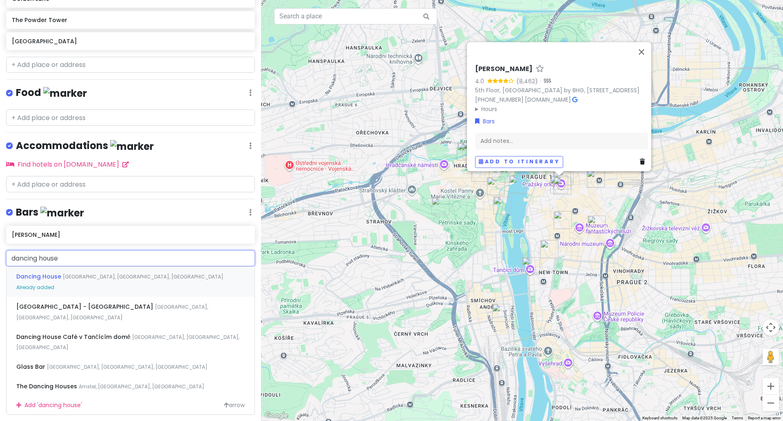
click at [103, 279] on div "Dancing House [GEOGRAPHIC_DATA], [GEOGRAPHIC_DATA], [GEOGRAPHIC_DATA] Already a…" at bounding box center [131, 281] width 248 height 30
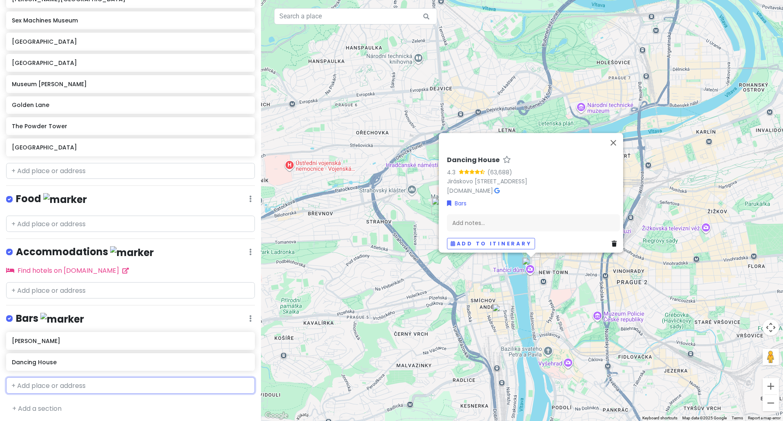
click at [89, 382] on input "text" at bounding box center [130, 385] width 249 height 16
type input "anonymou"
click at [65, 405] on div "AnonymouS [PERSON_NAME], [GEOGRAPHIC_DATA], [GEOGRAPHIC_DATA]" at bounding box center [131, 404] width 248 height 20
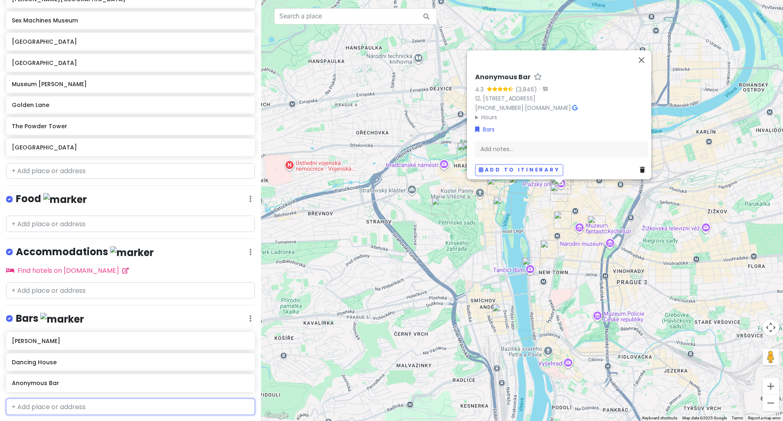
click at [66, 404] on input "text" at bounding box center [130, 406] width 249 height 16
click at [67, 218] on input "text" at bounding box center [130, 223] width 249 height 16
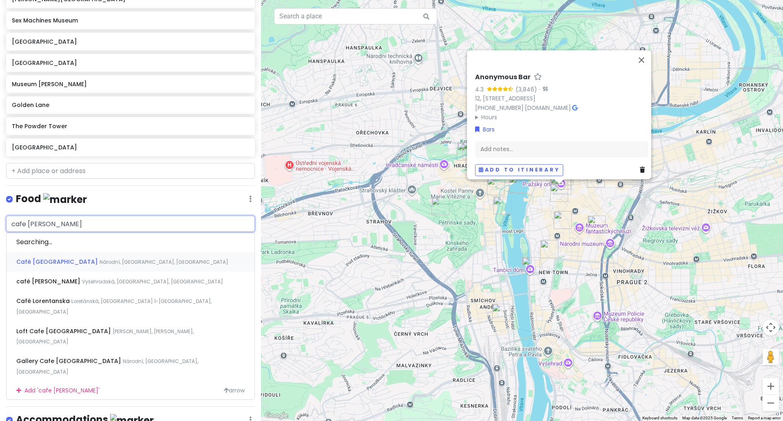
type input "cafe lour"
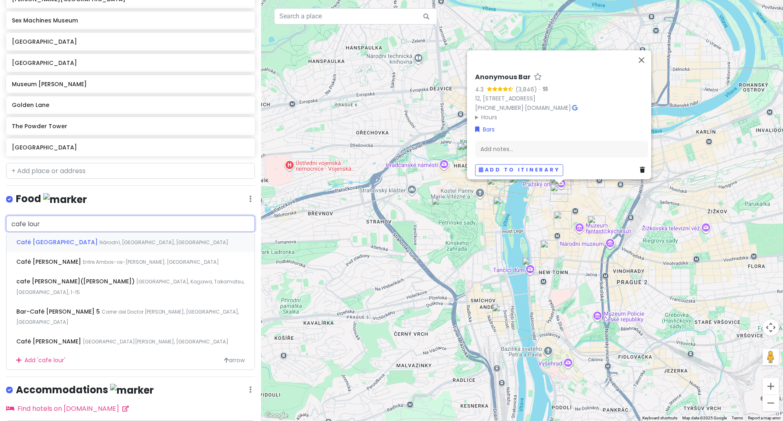
click at [100, 244] on span "Národní, [GEOGRAPHIC_DATA], [GEOGRAPHIC_DATA]" at bounding box center [164, 242] width 129 height 7
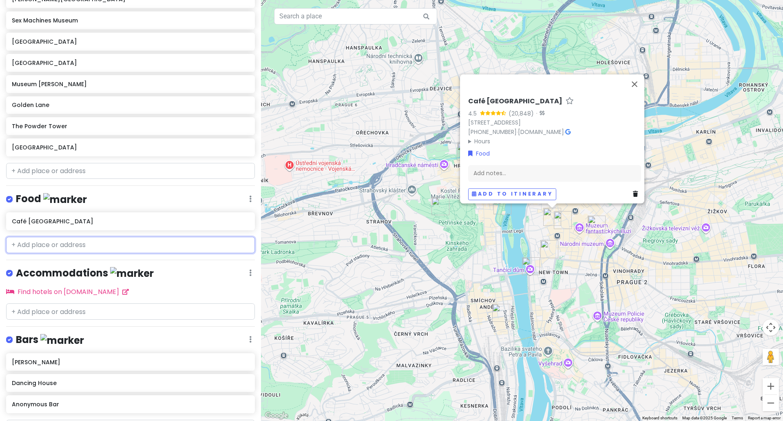
click at [79, 248] on input "text" at bounding box center [130, 245] width 249 height 16
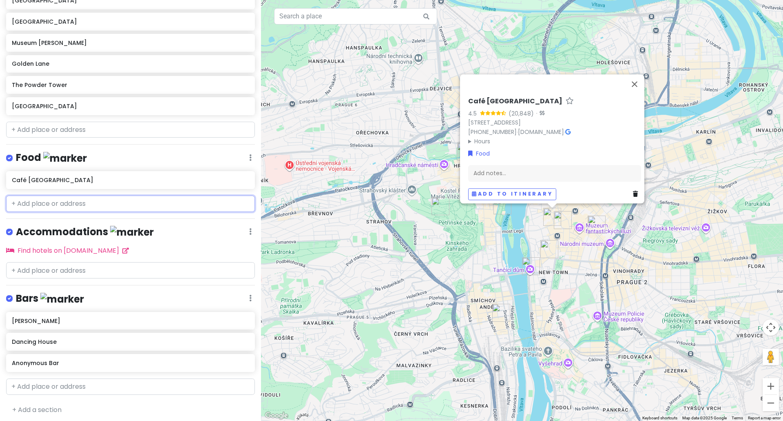
scroll to position [448, 0]
click at [121, 379] on input "text" at bounding box center [130, 385] width 249 height 16
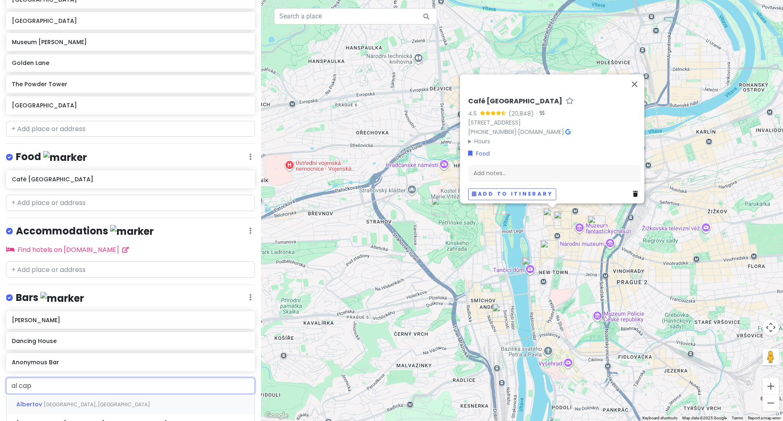
type input "al capo"
click at [112, 403] on span "Bartolomějská, [GEOGRAPHIC_DATA], [GEOGRAPHIC_DATA]" at bounding box center [112, 410] width 193 height 18
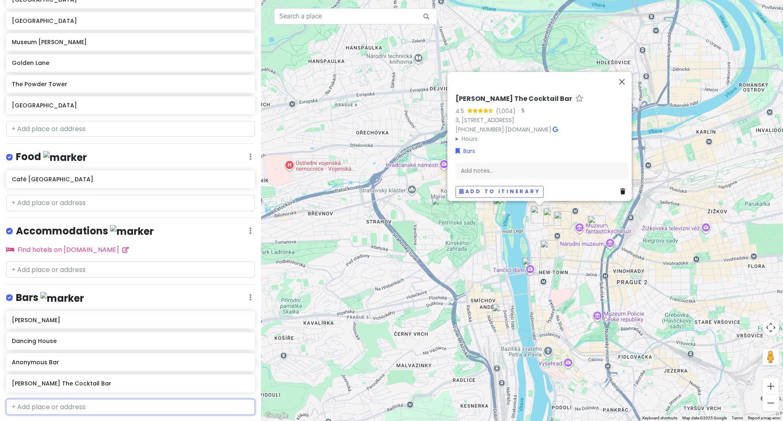
click at [71, 403] on input "text" at bounding box center [130, 407] width 249 height 16
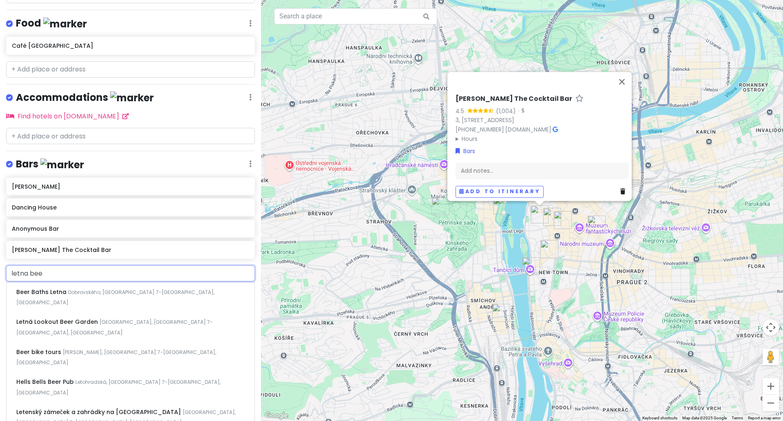
scroll to position [586, 0]
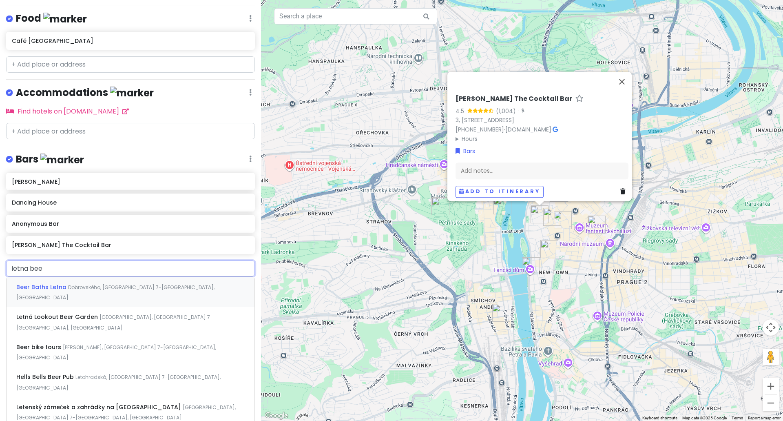
type input "letna beer"
click at [128, 308] on div "Letná Lookout Beer Garden [GEOGRAPHIC_DATA], [GEOGRAPHIC_DATA] 7-[GEOGRAPHIC_DA…" at bounding box center [131, 322] width 248 height 30
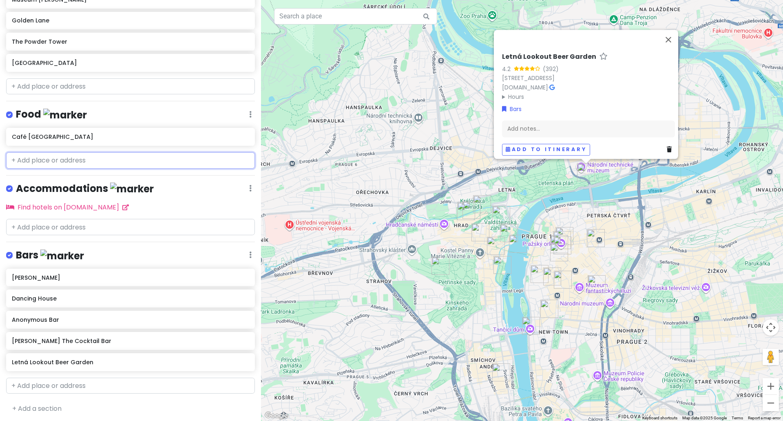
click at [85, 154] on input "text" at bounding box center [130, 160] width 249 height 16
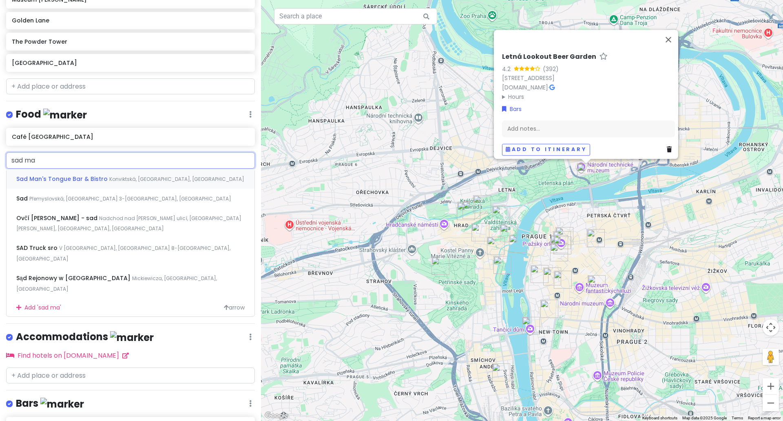
type input "sad man"
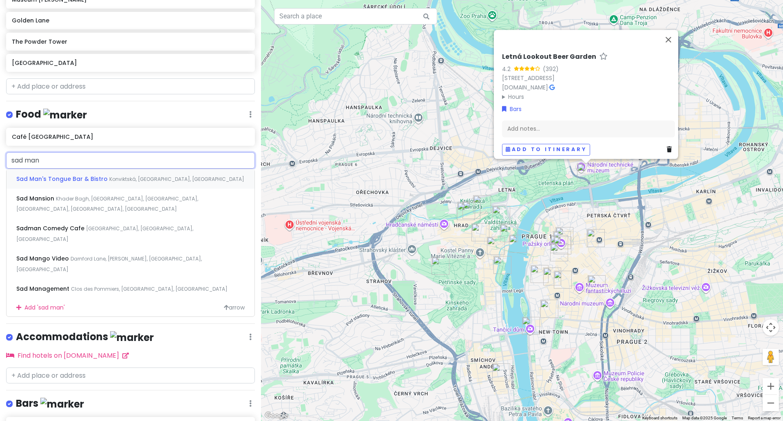
click at [91, 182] on div "Sad Man's Tongue Bar & Bistro Konviktská, [GEOGRAPHIC_DATA], [GEOGRAPHIC_DATA]" at bounding box center [131, 179] width 248 height 20
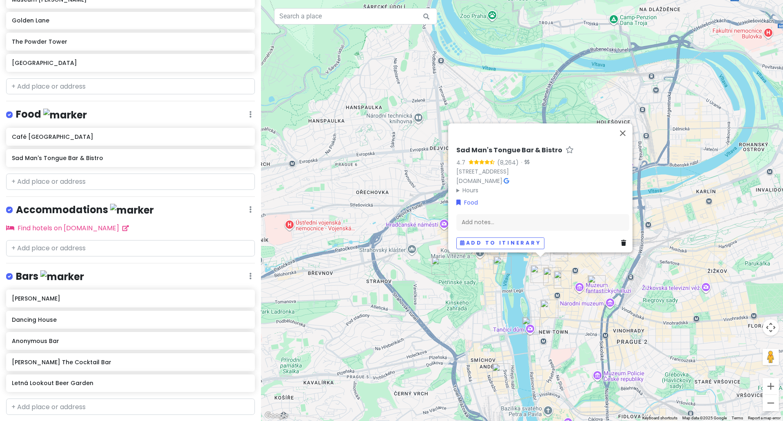
scroll to position [511, 0]
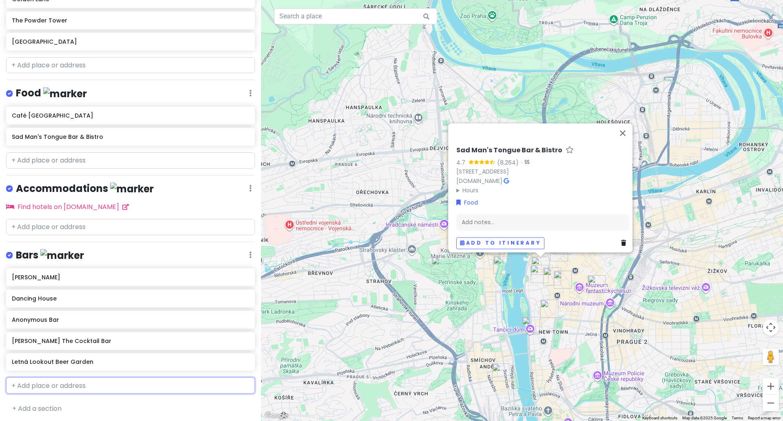
click at [84, 382] on input "text" at bounding box center [130, 385] width 249 height 16
type input "duplex cl"
click at [84, 402] on span "[GEOGRAPHIC_DATA], [GEOGRAPHIC_DATA], [GEOGRAPHIC_DATA]" at bounding box center [133, 403] width 161 height 7
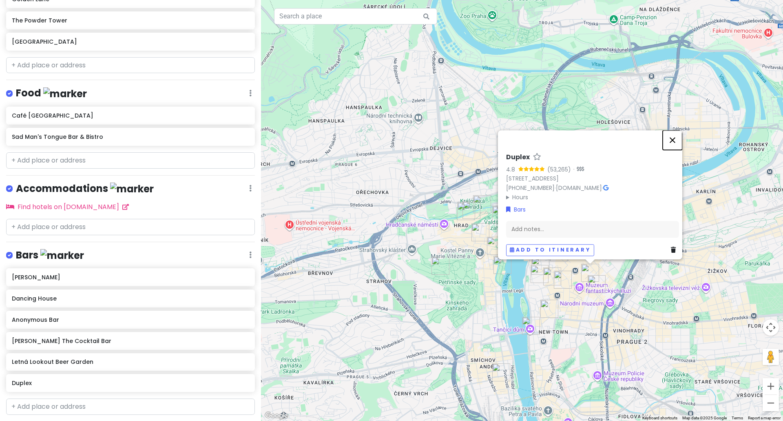
click at [676, 136] on button "Close" at bounding box center [673, 140] width 20 height 20
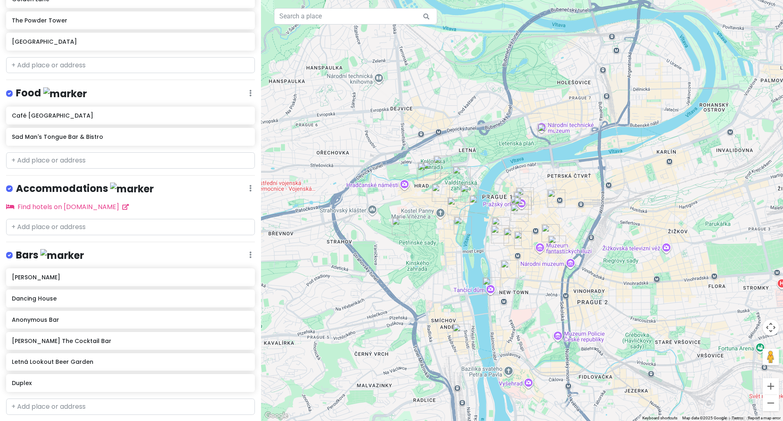
drag, startPoint x: 709, startPoint y: 280, endPoint x: 670, endPoint y: 240, distance: 56.0
click at [670, 240] on div at bounding box center [522, 210] width 522 height 421
click at [546, 134] on img "Letná Lookout Beer Garden" at bounding box center [547, 133] width 18 height 18
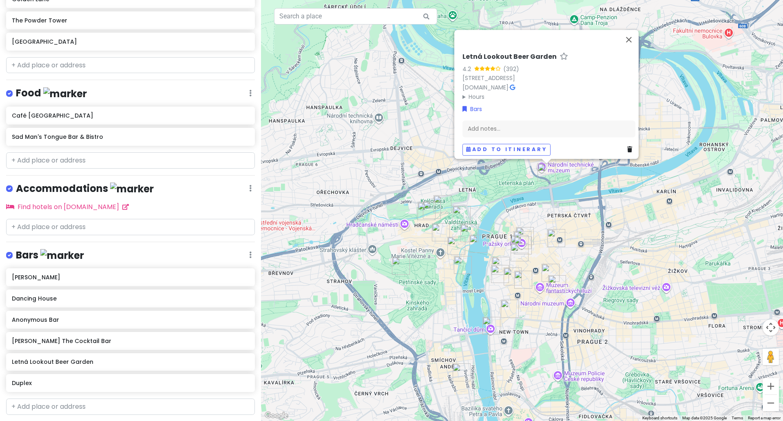
click at [515, 250] on img "Anonymous Bar" at bounding box center [520, 252] width 18 height 18
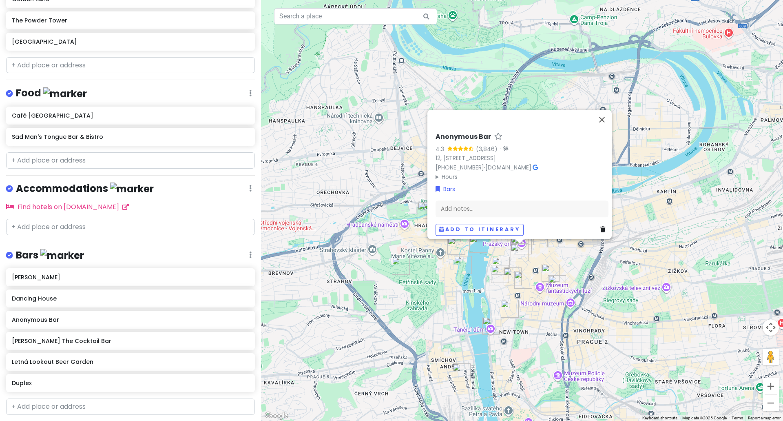
click at [412, 280] on div "Anonymous Bar 4.3 (3,846) · [STREET_ADDRESS][PERSON_NAME] [PHONE_NUMBER] · [DOM…" at bounding box center [522, 210] width 522 height 421
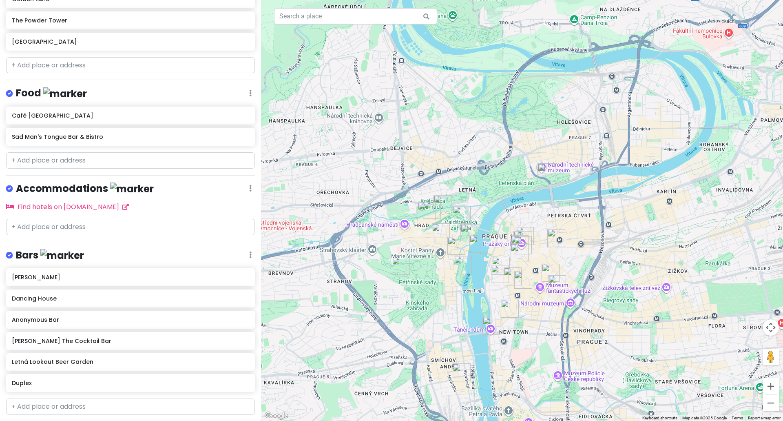
click at [398, 267] on img "Petrin Tower" at bounding box center [401, 266] width 18 height 18
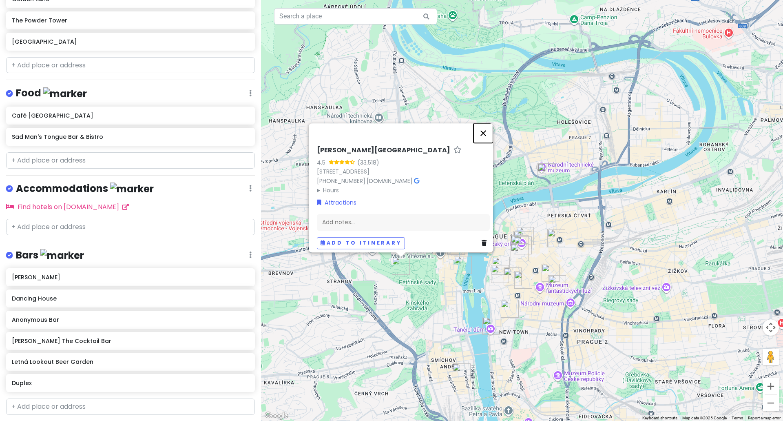
drag, startPoint x: 485, startPoint y: 129, endPoint x: 466, endPoint y: 176, distance: 50.9
click at [485, 129] on button "Close" at bounding box center [484, 133] width 20 height 20
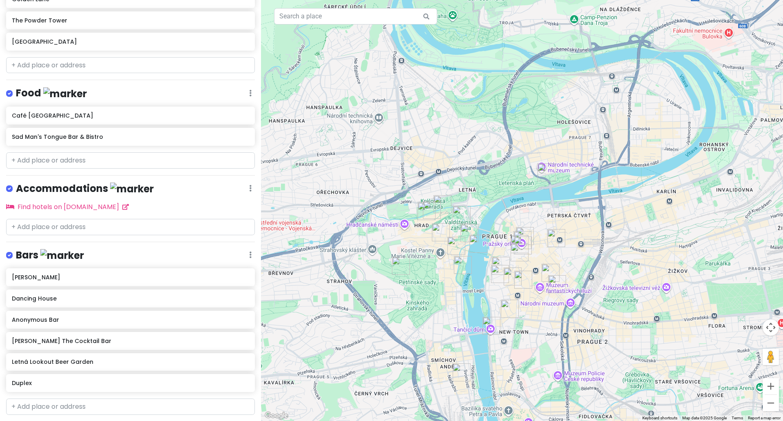
click at [411, 226] on div "To navigate, press the arrow keys." at bounding box center [522, 210] width 522 height 421
click at [411, 226] on div at bounding box center [522, 210] width 522 height 421
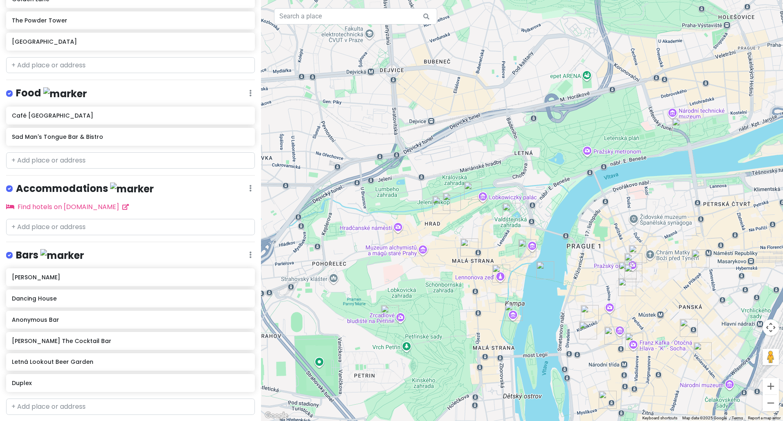
click at [398, 232] on div at bounding box center [522, 210] width 522 height 421
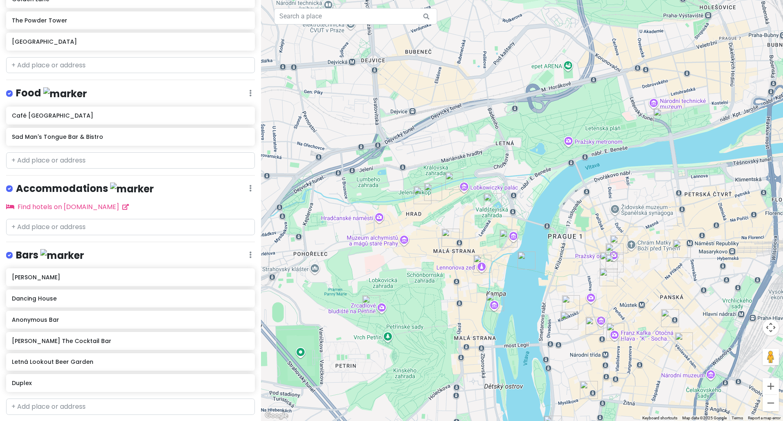
drag, startPoint x: 451, startPoint y: 237, endPoint x: 430, endPoint y: 227, distance: 22.6
click at [430, 227] on div at bounding box center [522, 210] width 522 height 421
click at [450, 178] on img "Golden Lane" at bounding box center [455, 181] width 18 height 18
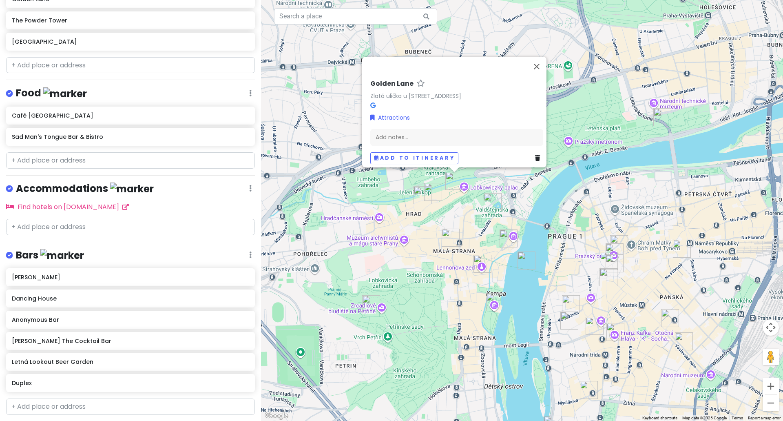
click at [428, 191] on img "St. Vitus Cathedral" at bounding box center [423, 195] width 18 height 18
click at [420, 195] on img "St. Vitus Cathedral" at bounding box center [423, 195] width 18 height 18
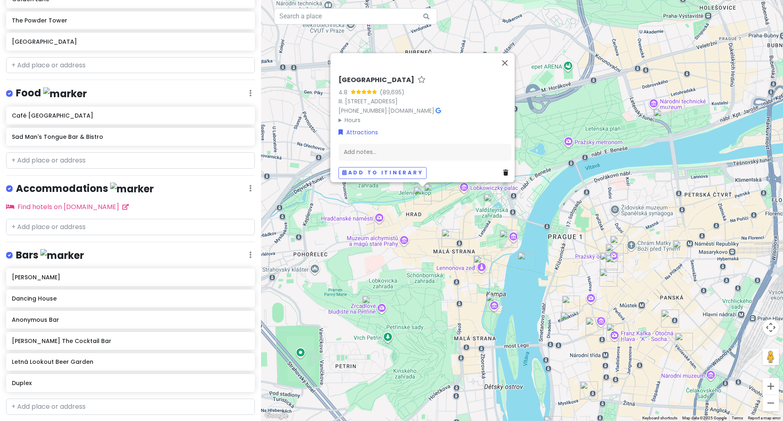
click at [433, 191] on img "Prague Castle" at bounding box center [433, 192] width 18 height 18
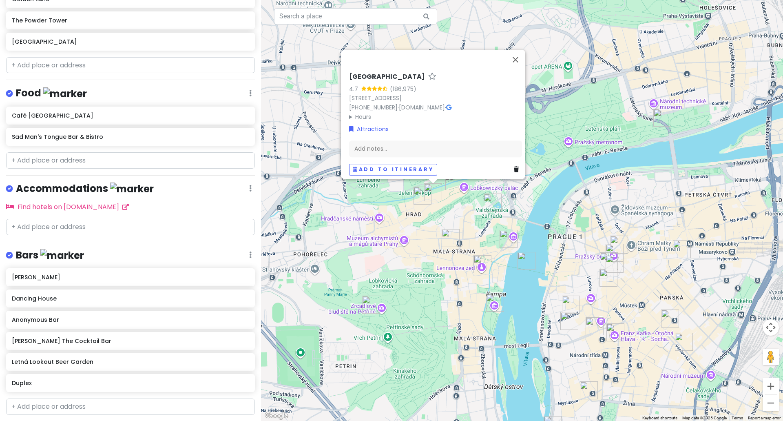
click at [494, 204] on img "Waldstein Garden" at bounding box center [493, 202] width 18 height 18
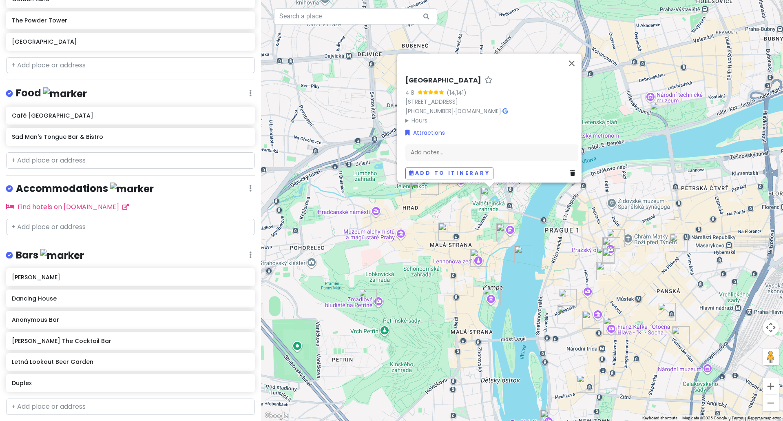
drag, startPoint x: 507, startPoint y: 211, endPoint x: 500, endPoint y: 195, distance: 17.2
click at [500, 195] on div "[GEOGRAPHIC_DATA] 4.8 (14,141) [STREET_ADDRESS] [PHONE_NUMBER] · [DOMAIN_NAME] …" at bounding box center [522, 210] width 522 height 421
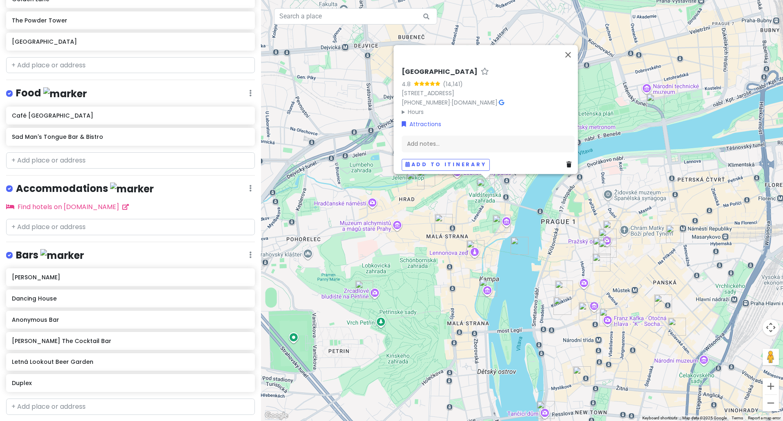
click at [446, 222] on img "St. Nicholas Church (Malá Strana)" at bounding box center [444, 223] width 18 height 18
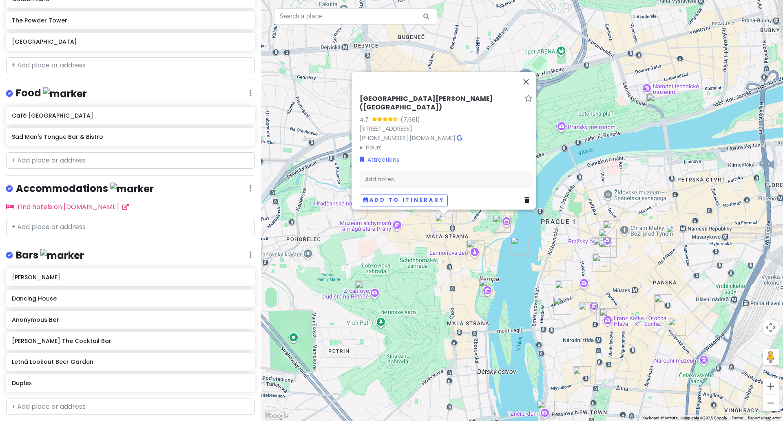
click at [573, 168] on div "[DEMOGRAPHIC_DATA][PERSON_NAME] ([GEOGRAPHIC_DATA]) 4.7 (7,661) [STREET_ADDRESS…" at bounding box center [522, 210] width 522 height 421
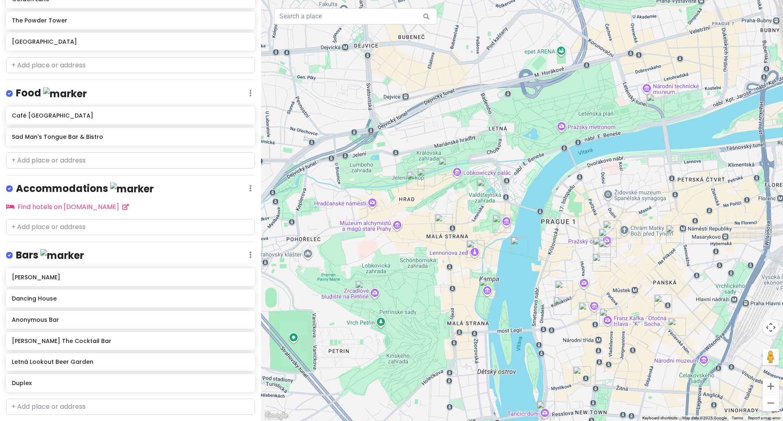
click at [499, 227] on img "Prague's narrowest alley" at bounding box center [502, 224] width 18 height 18
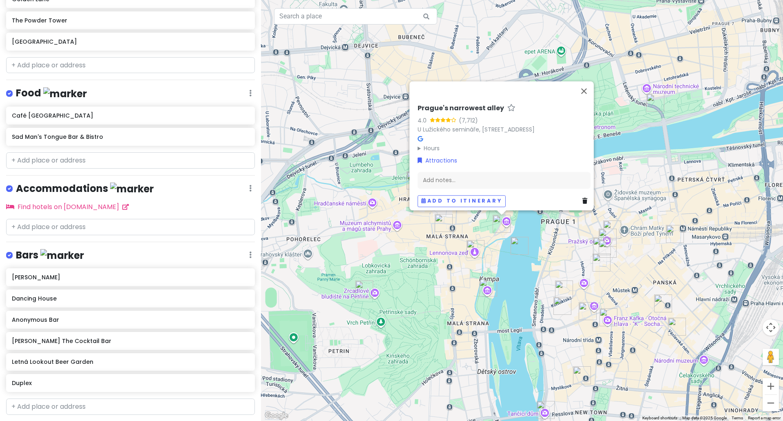
click at [529, 220] on div "Prague's narrowest alley 4.0 (7,712) U [GEOGRAPHIC_DATA][STREET_ADDRESS] Hours …" at bounding box center [522, 210] width 522 height 421
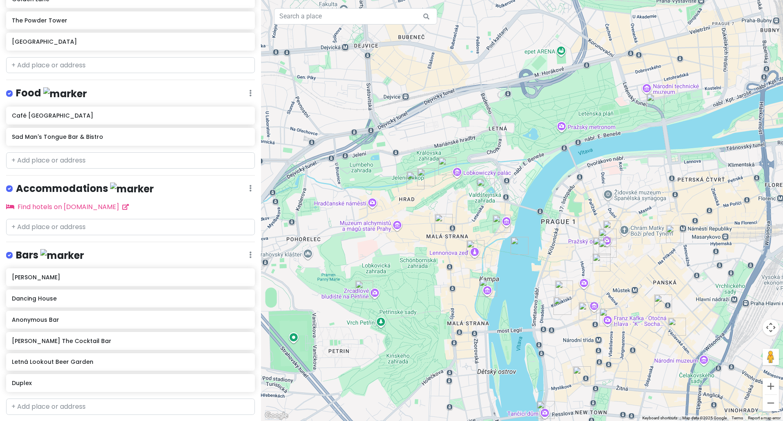
click at [477, 251] on img "Lennon Wall" at bounding box center [476, 249] width 18 height 18
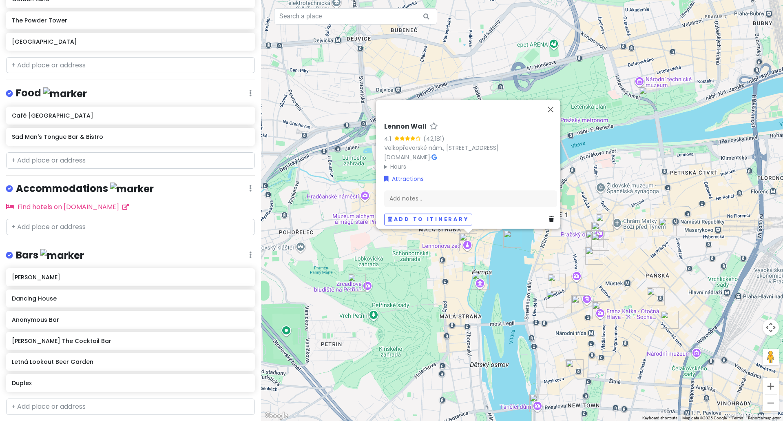
drag, startPoint x: 508, startPoint y: 275, endPoint x: 484, endPoint y: 258, distance: 29.2
click at [484, 258] on div "Lennon Wall 4.1 (42,181) [STREET_ADDRESS] [DOMAIN_NAME] · Hours [DATE] Open 24 …" at bounding box center [522, 210] width 522 height 421
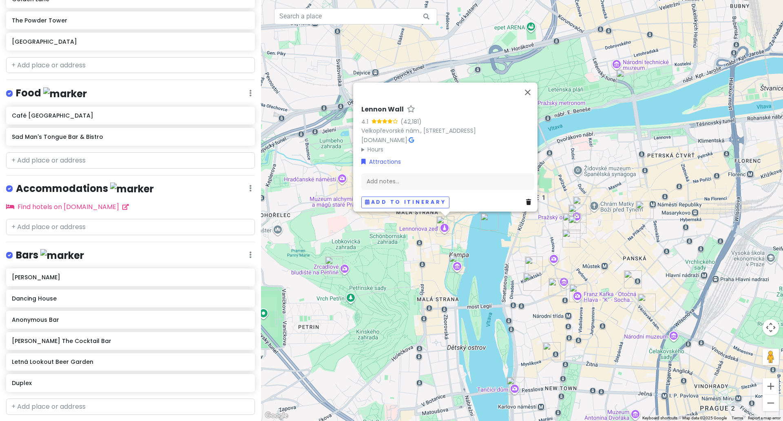
click at [454, 267] on img "Museum Kampa" at bounding box center [458, 263] width 18 height 18
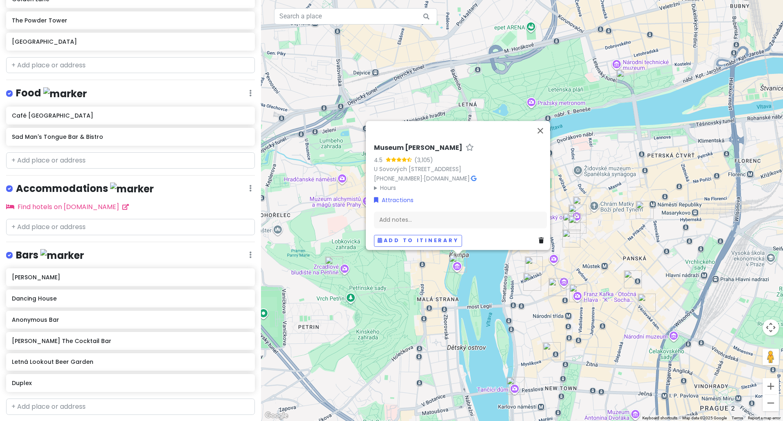
click at [493, 267] on div "Museum [PERSON_NAME] 4.5 (3,105) U [GEOGRAPHIC_DATA] 2, 118 00 [GEOGRAPHIC_DATA…" at bounding box center [522, 210] width 522 height 421
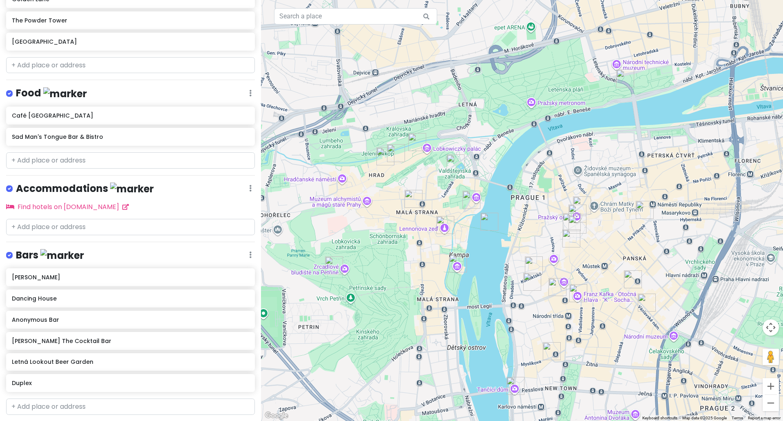
click at [488, 225] on img "Charles Bridge" at bounding box center [490, 222] width 18 height 18
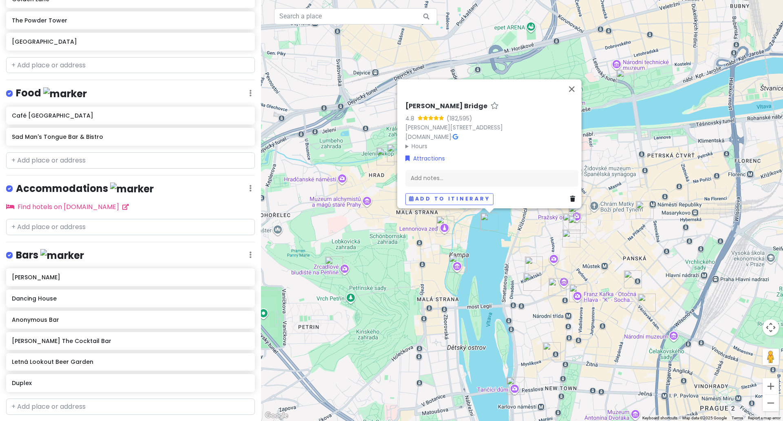
click at [487, 251] on div "[PERSON_NAME] Bridge 4.8 (182,595) [PERSON_NAME][GEOGRAPHIC_DATA], 110 00 [GEOG…" at bounding box center [522, 210] width 522 height 421
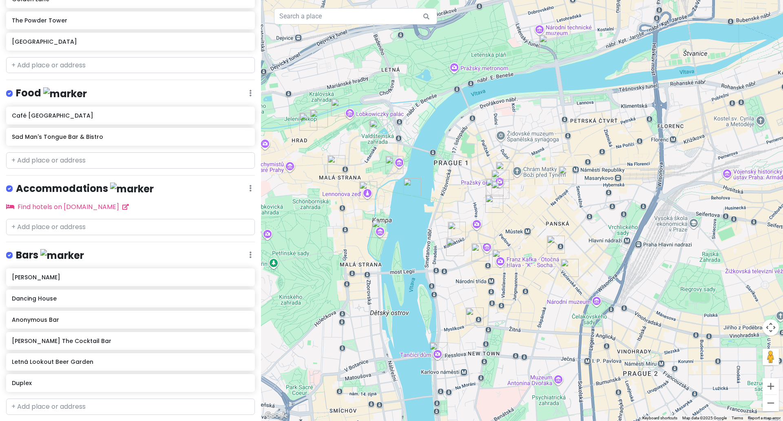
drag, startPoint x: 486, startPoint y: 253, endPoint x: 407, endPoint y: 219, distance: 86.0
click at [407, 219] on div at bounding box center [522, 210] width 522 height 421
click at [475, 316] on img "Slight Uncertainty" at bounding box center [475, 316] width 18 height 18
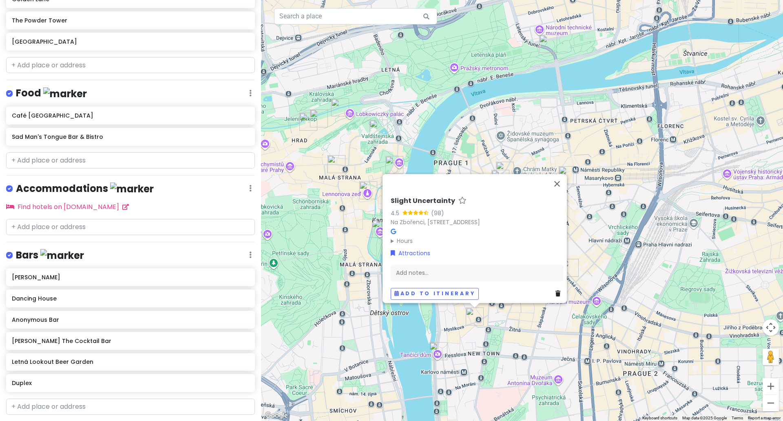
click at [399, 316] on div "Slight Uncertainty 4.5 (98) [GEOGRAPHIC_DATA], [STREET_ADDRESS] Hours [DATE] Op…" at bounding box center [522, 210] width 522 height 421
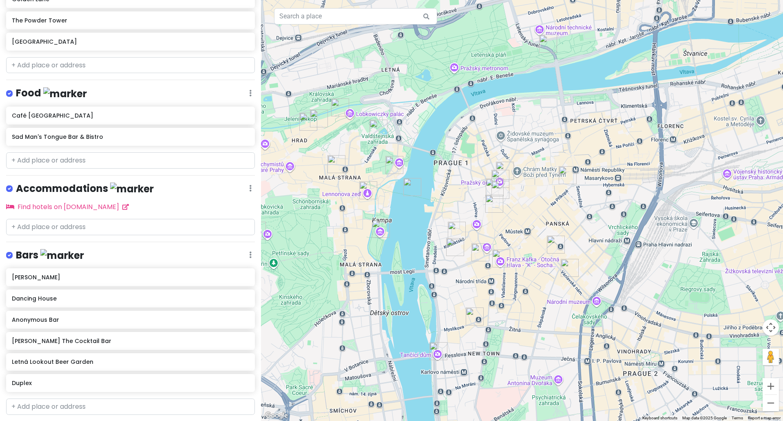
click at [499, 256] on img "Franz Kafka - Rotating Head by David Cerny" at bounding box center [501, 258] width 18 height 18
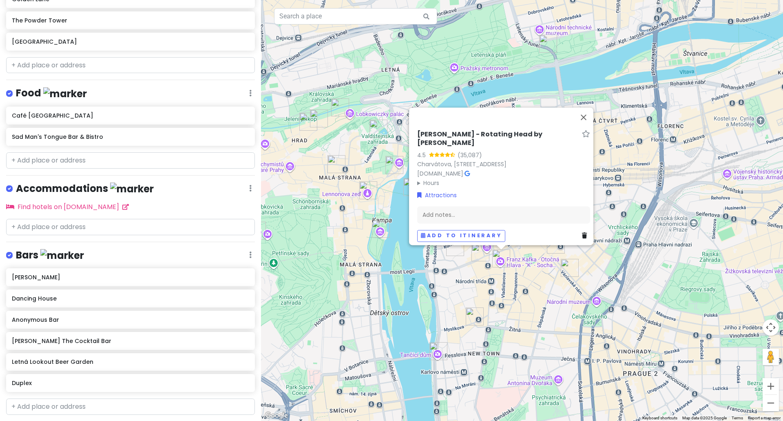
click at [410, 298] on div "[PERSON_NAME] - Rotating Head by [PERSON_NAME] 4.5 (35,087) [GEOGRAPHIC_DATA], …" at bounding box center [522, 210] width 522 height 421
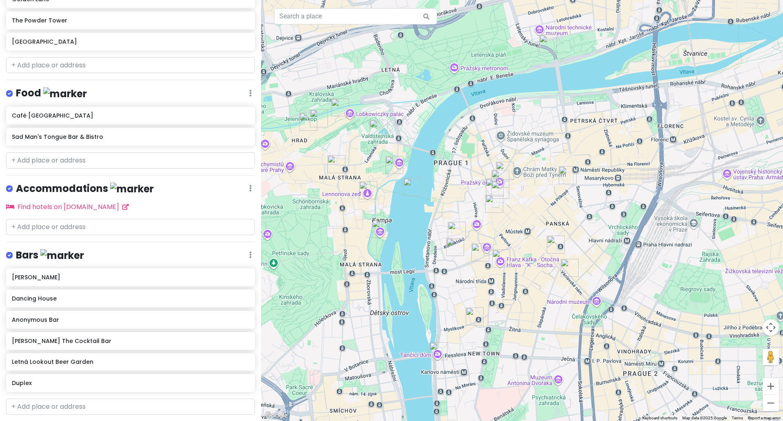
click at [568, 269] on img "Wenceslas Square" at bounding box center [570, 268] width 18 height 18
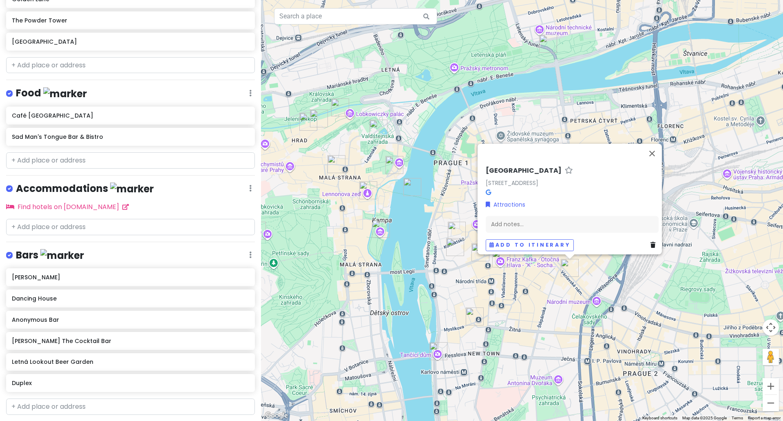
click at [554, 303] on div "Wenceslas [STREET_ADDRESS] Attractions Add notes... Add to itinerary" at bounding box center [522, 210] width 522 height 421
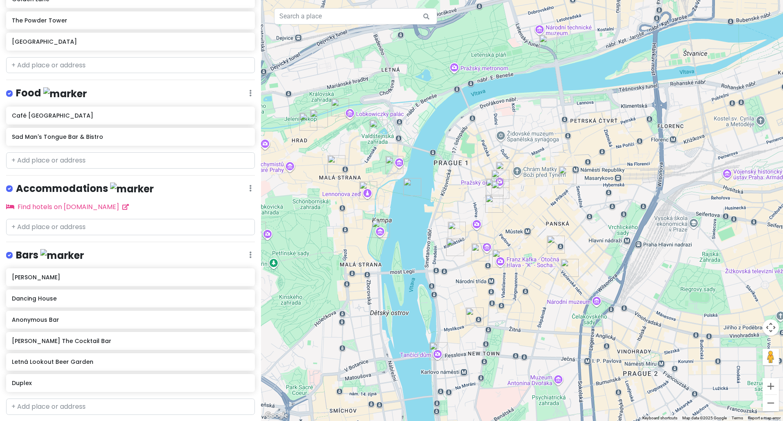
click at [563, 174] on img "The Powder Tower" at bounding box center [568, 175] width 18 height 18
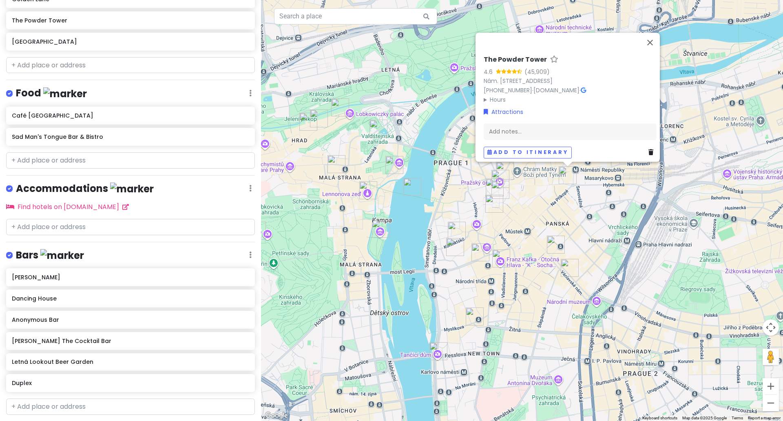
click at [577, 217] on div "The Powder Tower 4.6 (45,909) Nám. [STREET_ADDRESS] [PHONE_NUMBER] · [DOMAIN_NA…" at bounding box center [522, 210] width 522 height 421
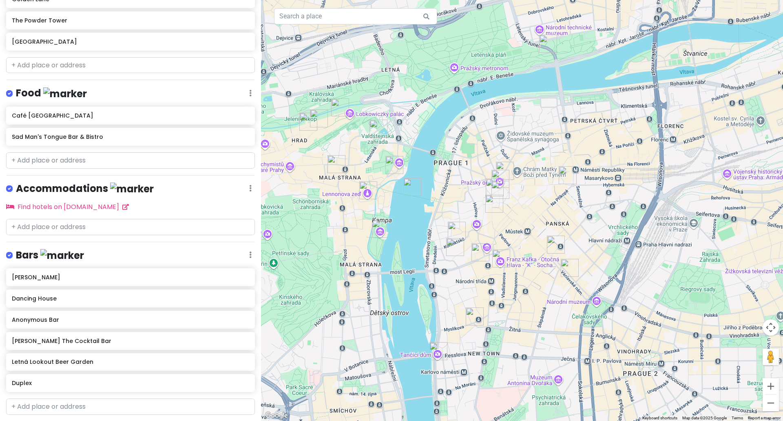
click at [501, 186] on img "Sex Machines Museum" at bounding box center [501, 190] width 18 height 18
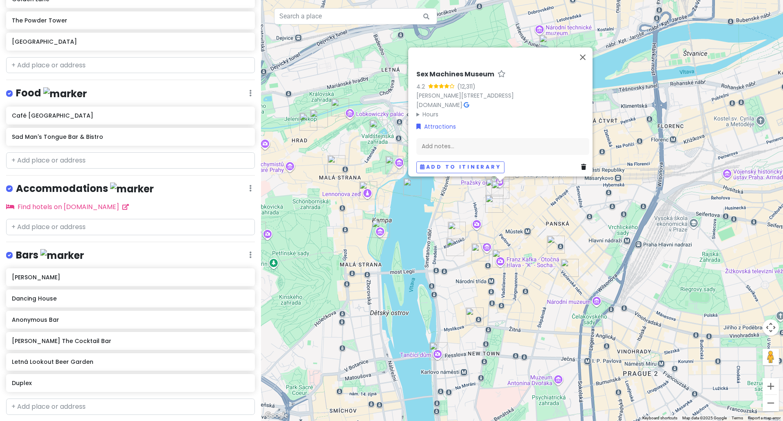
click at [526, 196] on div "Sex Machines Museum 4.2 (12,311) [PERSON_NAME][STREET_ADDRESS] [DOMAIN_NAME] · …" at bounding box center [522, 210] width 522 height 421
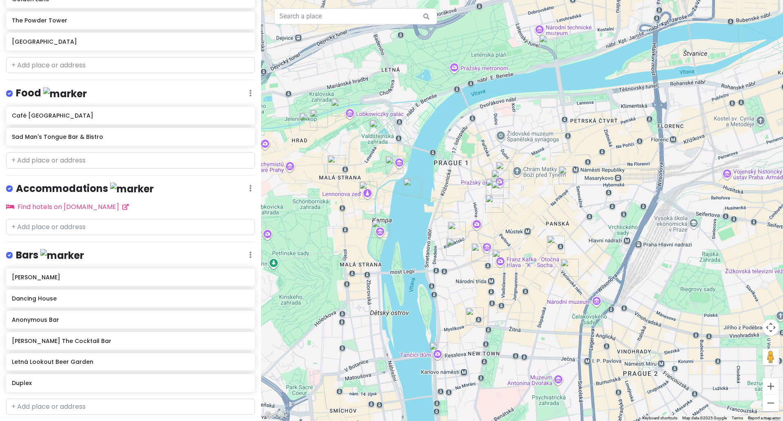
click at [503, 167] on img "Old Town Square" at bounding box center [505, 171] width 18 height 18
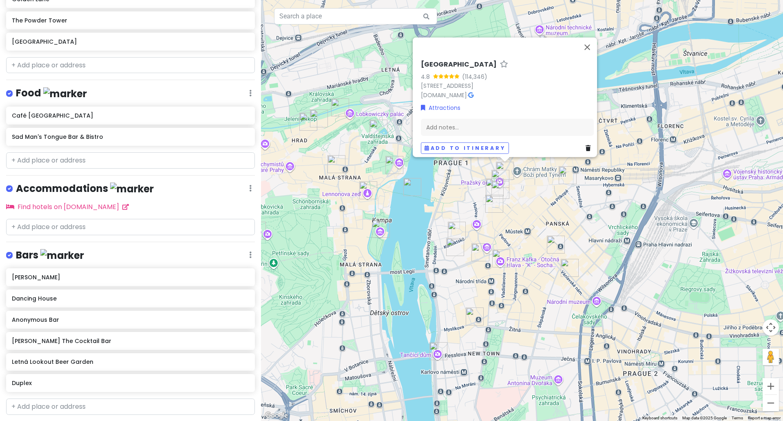
click at [500, 177] on img "Prague Astronomical Clock" at bounding box center [501, 179] width 18 height 18
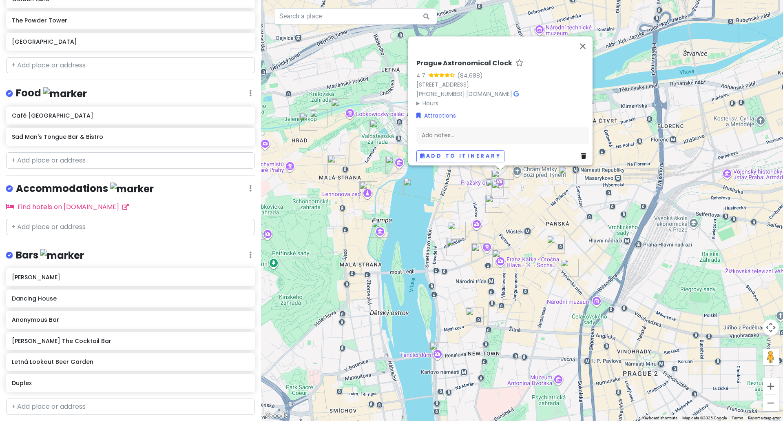
click at [512, 191] on div "Prague Astronomical Clock 4.7 (84,688) [STREET_ADDRESS] [PHONE_NUMBER] · [DOMAI…" at bounding box center [522, 210] width 522 height 421
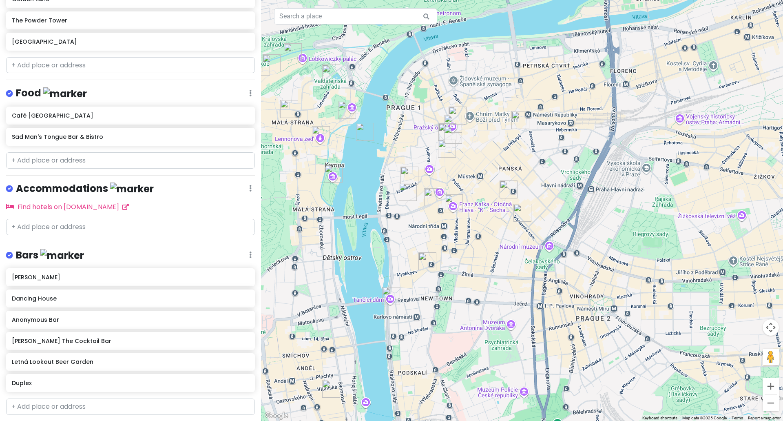
drag, startPoint x: 572, startPoint y: 200, endPoint x: 524, endPoint y: 146, distance: 72.9
click at [524, 146] on div at bounding box center [522, 210] width 522 height 421
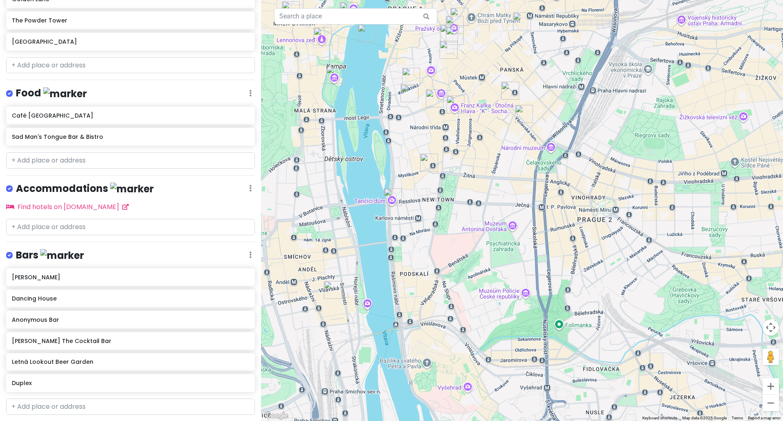
drag, startPoint x: 555, startPoint y: 249, endPoint x: 558, endPoint y: 144, distance: 104.5
click at [558, 144] on div at bounding box center [522, 210] width 522 height 421
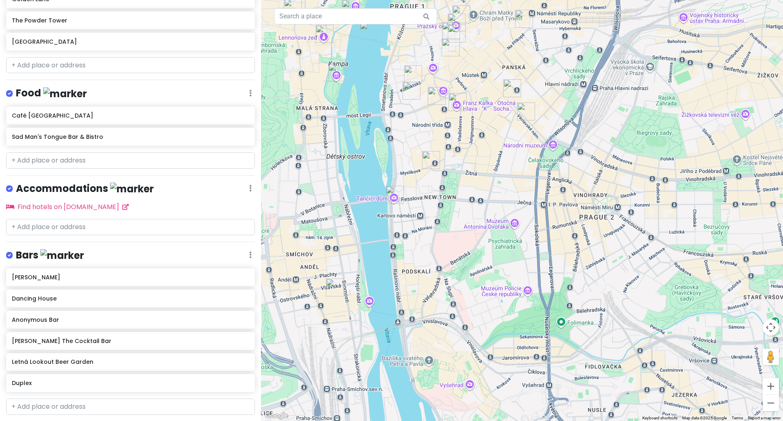
click at [337, 287] on img "Staropramen Brewery" at bounding box center [335, 287] width 18 height 18
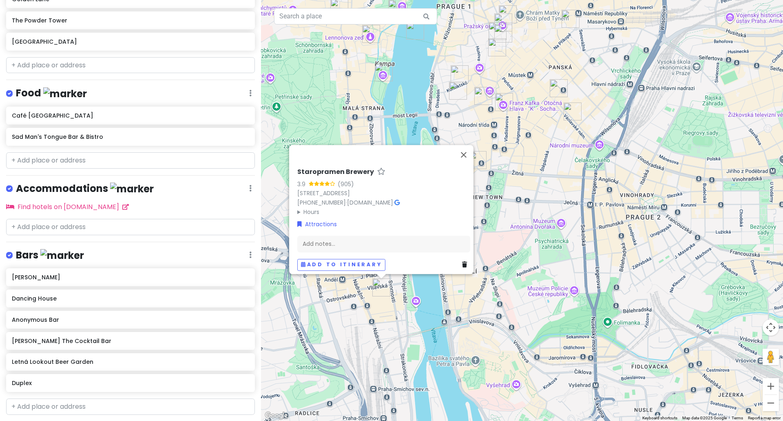
click at [419, 300] on div "Staropramen Brewery 3.9 (905) [STREET_ADDRESS] [PHONE_NUMBER] · [DOMAIN_NAME] ·…" at bounding box center [522, 210] width 522 height 421
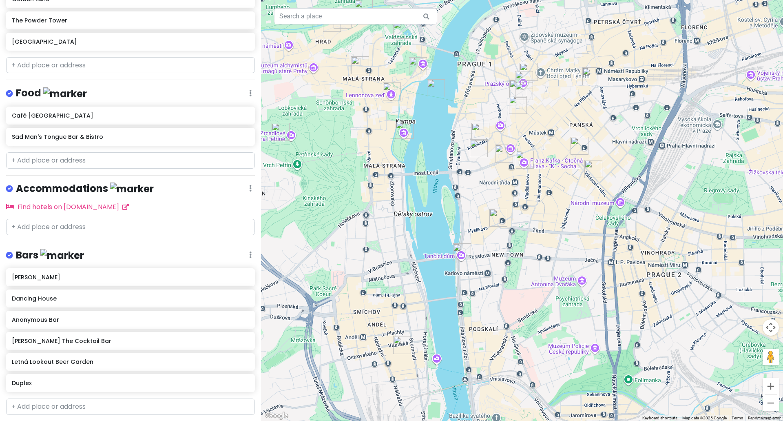
drag, startPoint x: 449, startPoint y: 307, endPoint x: 470, endPoint y: 367, distance: 63.1
click at [470, 367] on div at bounding box center [522, 210] width 522 height 421
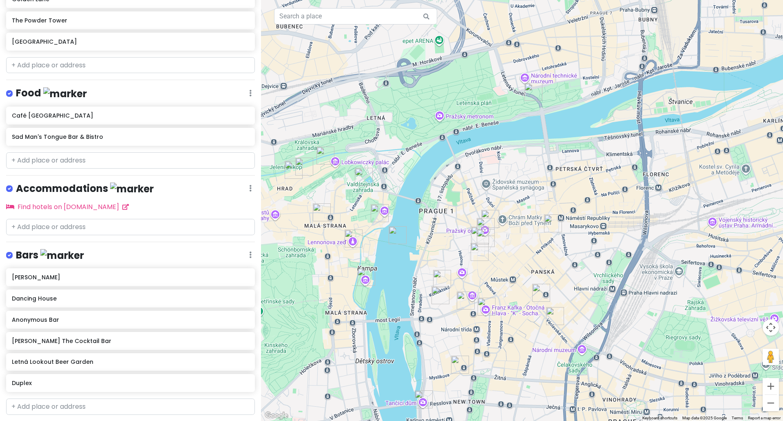
drag, startPoint x: 541, startPoint y: 231, endPoint x: 504, endPoint y: 365, distance: 139.8
click at [504, 365] on div at bounding box center [522, 210] width 522 height 421
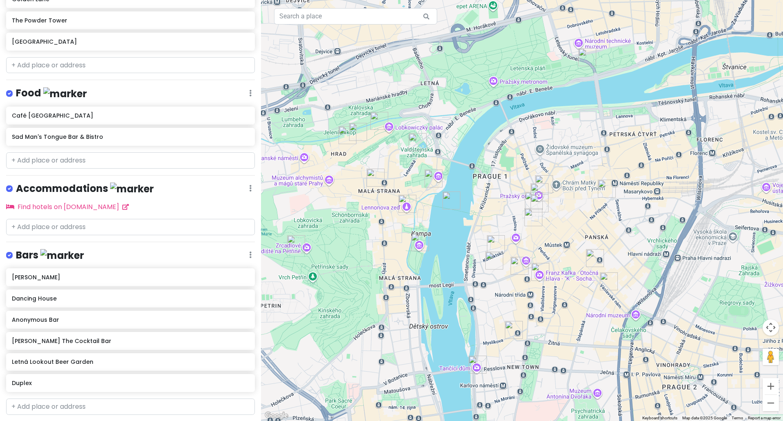
drag, startPoint x: 506, startPoint y: 125, endPoint x: 561, endPoint y: 96, distance: 62.4
click at [561, 96] on div at bounding box center [522, 210] width 522 height 421
click at [769, 403] on button "Zoom out" at bounding box center [771, 403] width 16 height 16
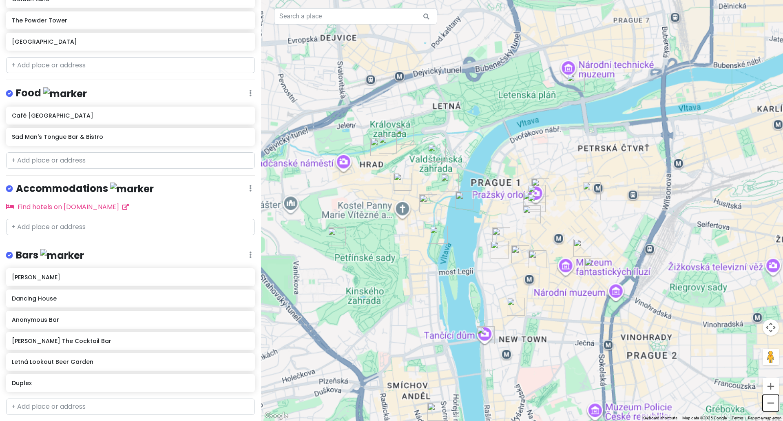
click at [769, 403] on button "Zoom out" at bounding box center [771, 403] width 16 height 16
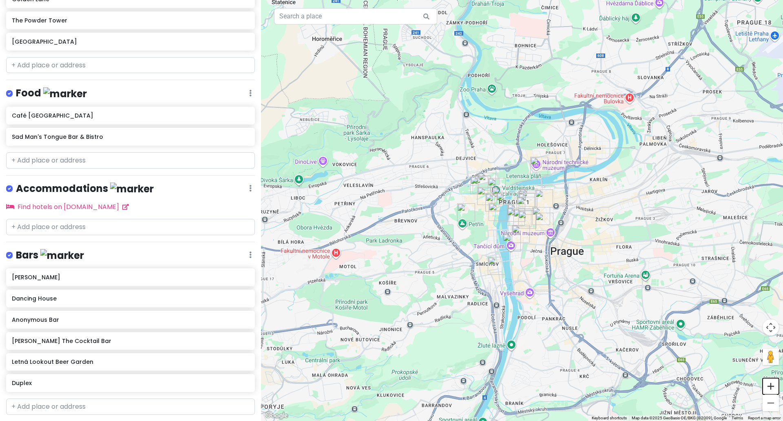
click at [772, 387] on button "Zoom in" at bounding box center [771, 386] width 16 height 16
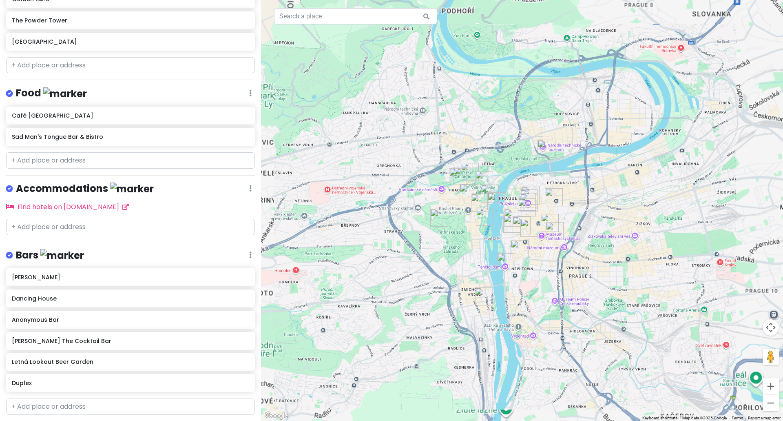
click at [772, 388] on button "Zoom in" at bounding box center [771, 386] width 16 height 16
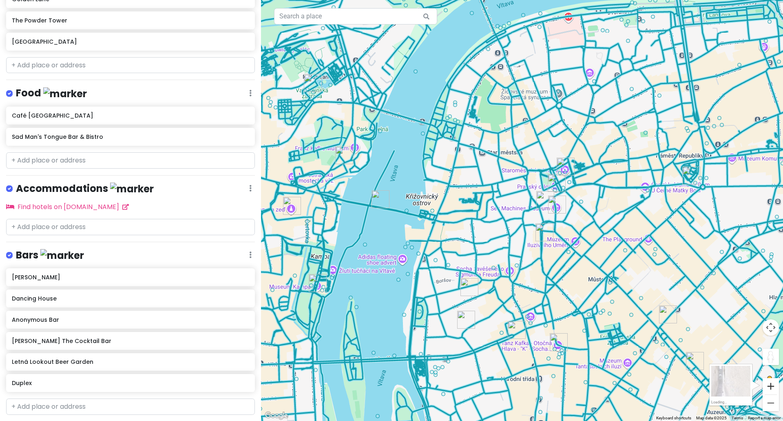
drag, startPoint x: 766, startPoint y: 355, endPoint x: 767, endPoint y: 394, distance: 38.4
click at [763, 319] on div at bounding box center [763, 319] width 0 height 0
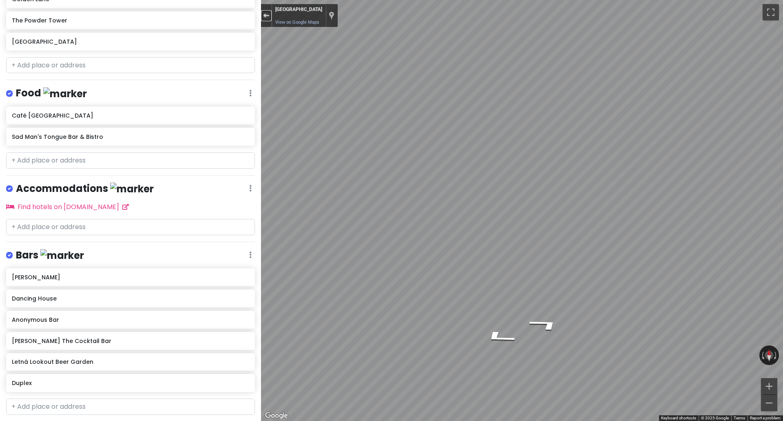
click at [267, 18] on button "Exit the Street View" at bounding box center [266, 15] width 11 height 11
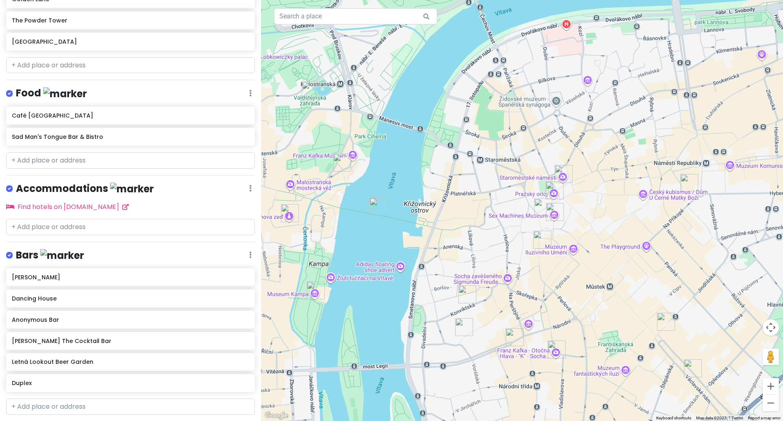
drag, startPoint x: 684, startPoint y: 244, endPoint x: 654, endPoint y: 262, distance: 34.8
click at [678, 255] on div "Loading..." at bounding box center [522, 210] width 522 height 421
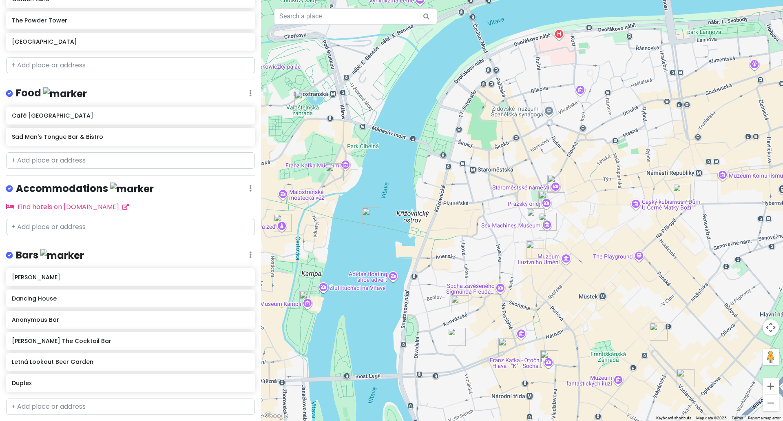
click at [641, 260] on div "Loading..." at bounding box center [522, 210] width 522 height 421
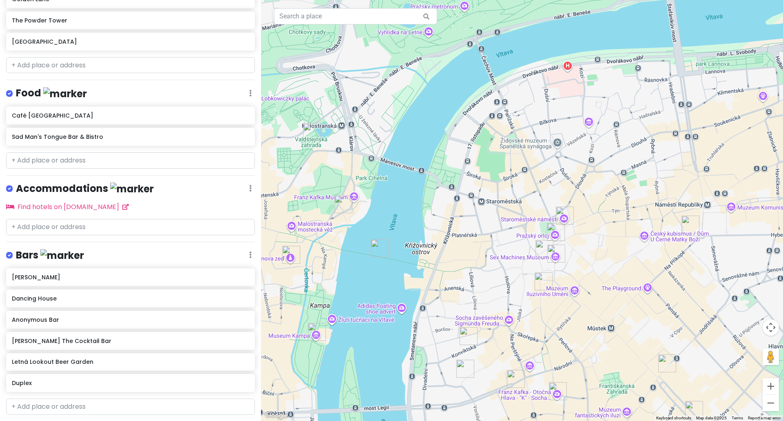
drag, startPoint x: 609, startPoint y: 226, endPoint x: 617, endPoint y: 261, distance: 35.9
click at [618, 260] on div "Loading..." at bounding box center [522, 210] width 522 height 421
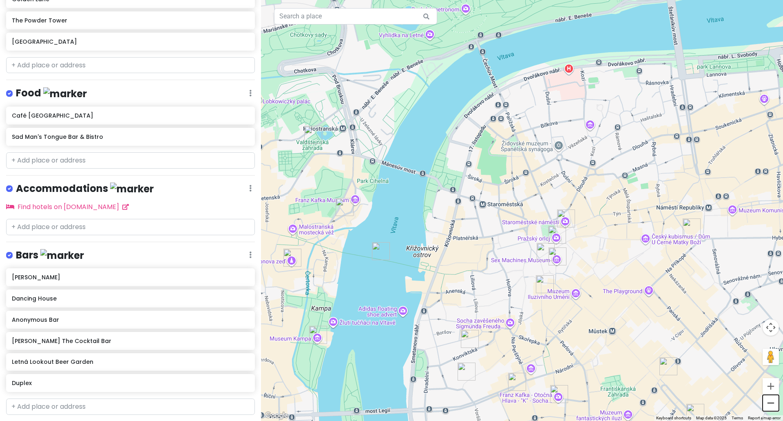
click at [769, 406] on button "Zoom out" at bounding box center [771, 403] width 16 height 16
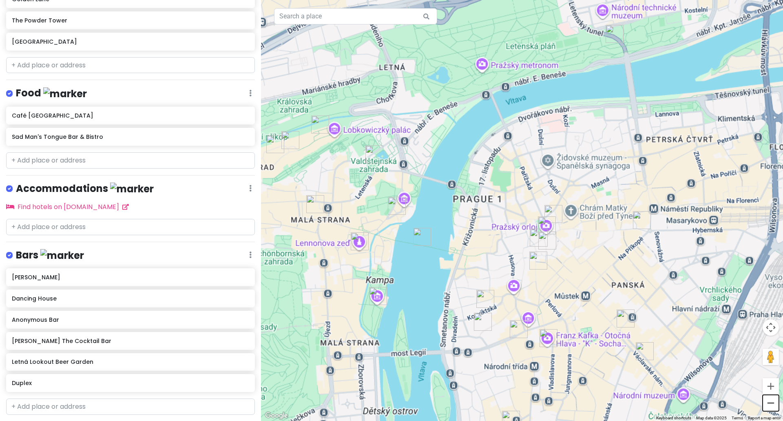
click at [769, 406] on button "Zoom out" at bounding box center [771, 403] width 16 height 16
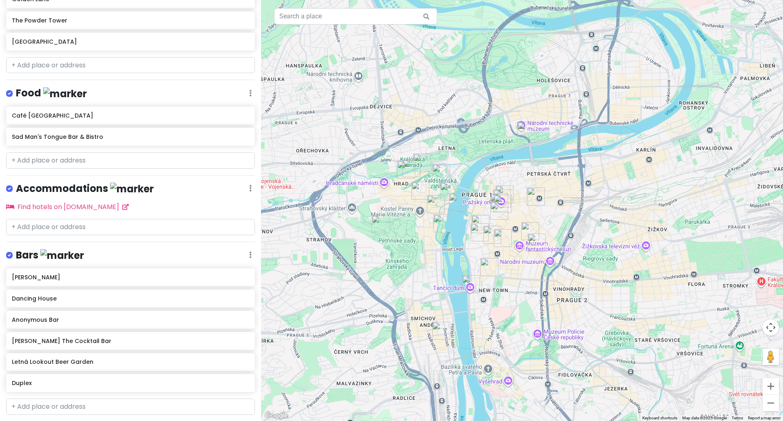
drag, startPoint x: 689, startPoint y: 296, endPoint x: 660, endPoint y: 282, distance: 31.9
click at [660, 282] on div "Loading..." at bounding box center [522, 210] width 522 height 421
click at [460, 255] on div "Loading..." at bounding box center [522, 210] width 522 height 421
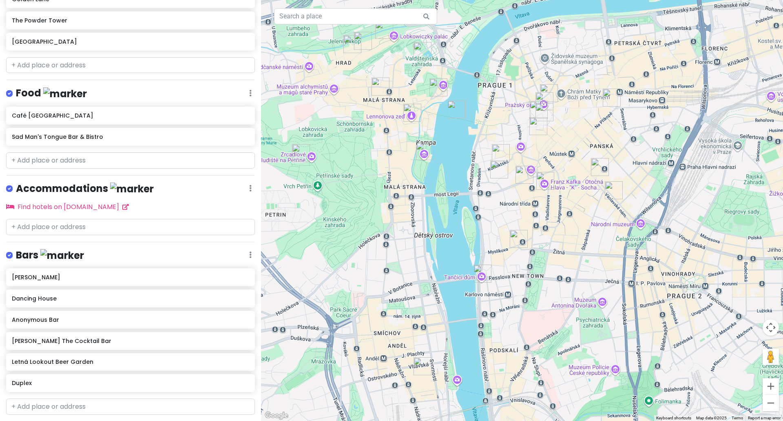
drag, startPoint x: 579, startPoint y: 286, endPoint x: 578, endPoint y: 238, distance: 48.2
click at [578, 238] on div "Loading..." at bounding box center [522, 210] width 522 height 421
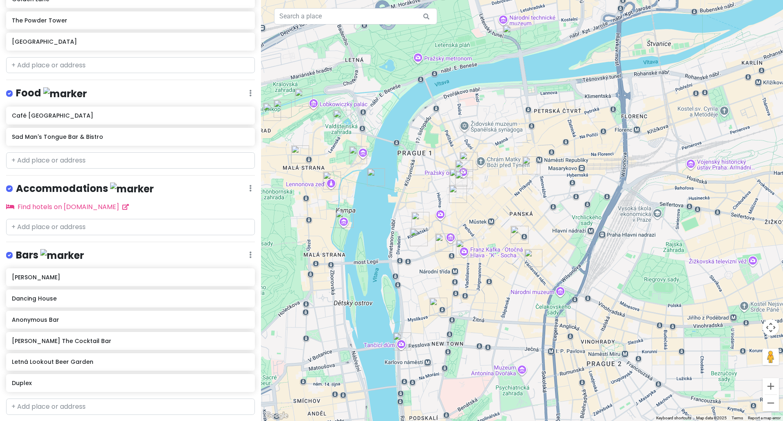
drag, startPoint x: 582, startPoint y: 227, endPoint x: 500, endPoint y: 296, distance: 106.8
click at [500, 296] on div "Loading..." at bounding box center [522, 210] width 522 height 421
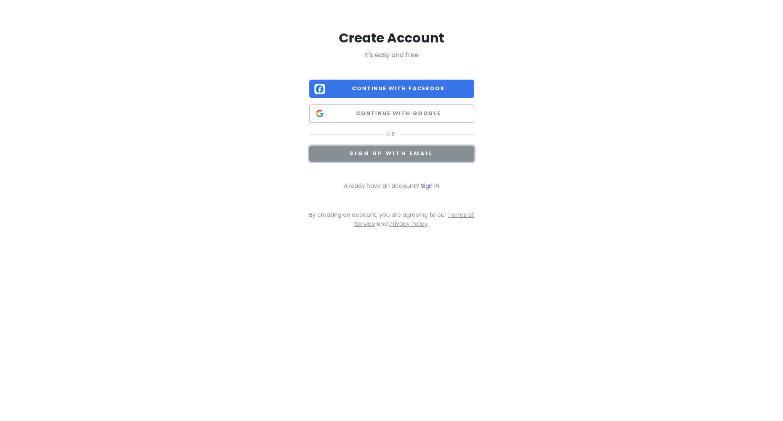
click at [419, 155] on span "Sign up with email" at bounding box center [392, 153] width 84 height 7
